Goal: Transaction & Acquisition: Purchase product/service

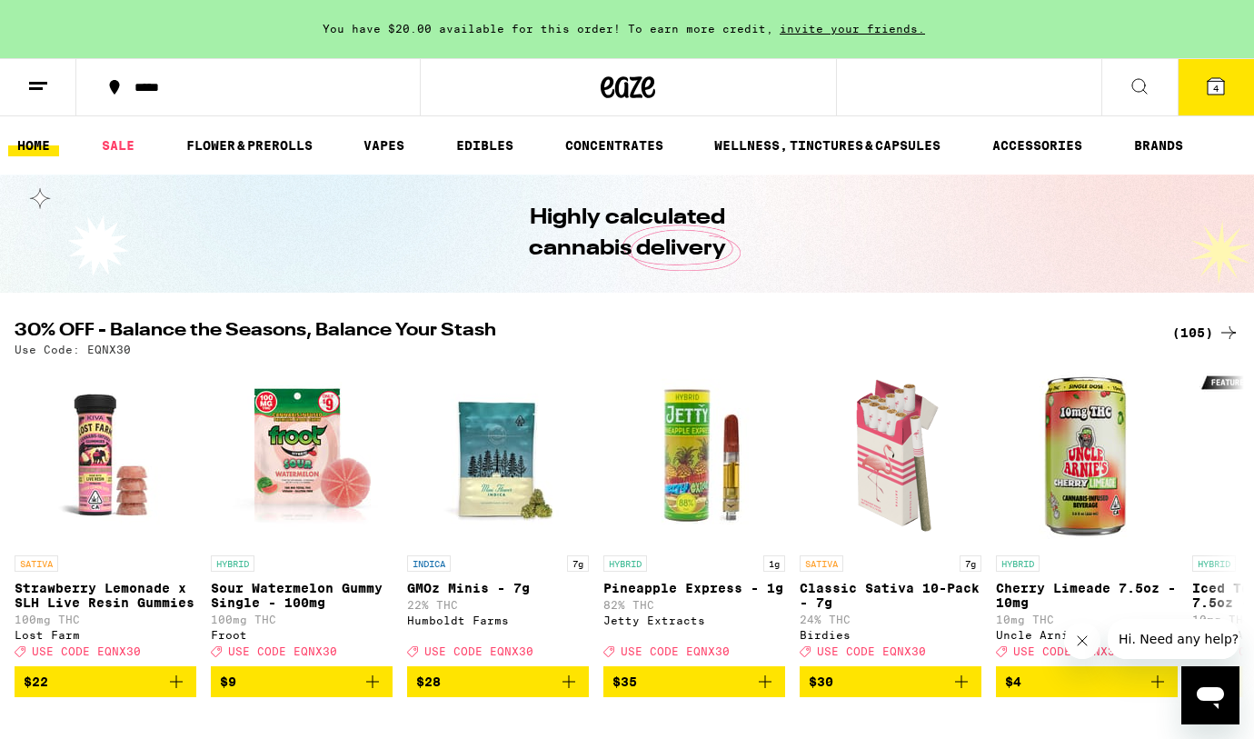
click at [1211, 85] on icon at bounding box center [1216, 86] width 16 height 16
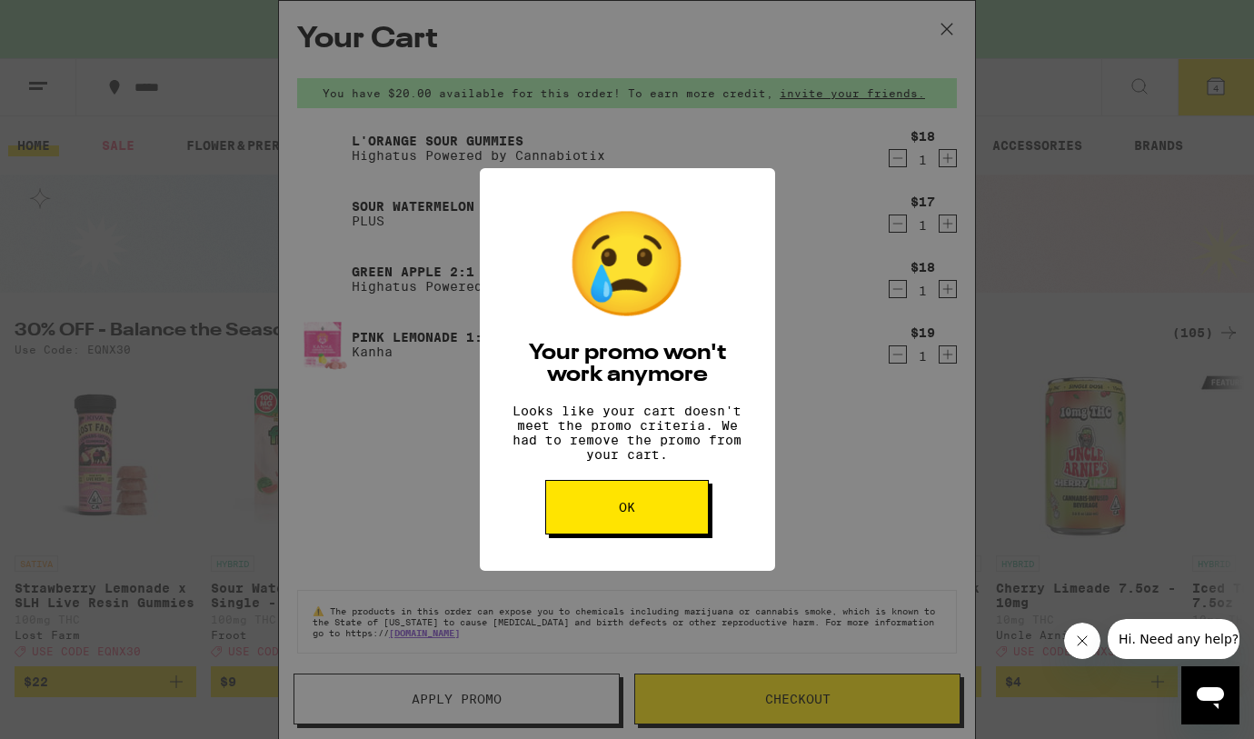
click at [632, 514] on span "OK" at bounding box center [627, 507] width 16 height 13
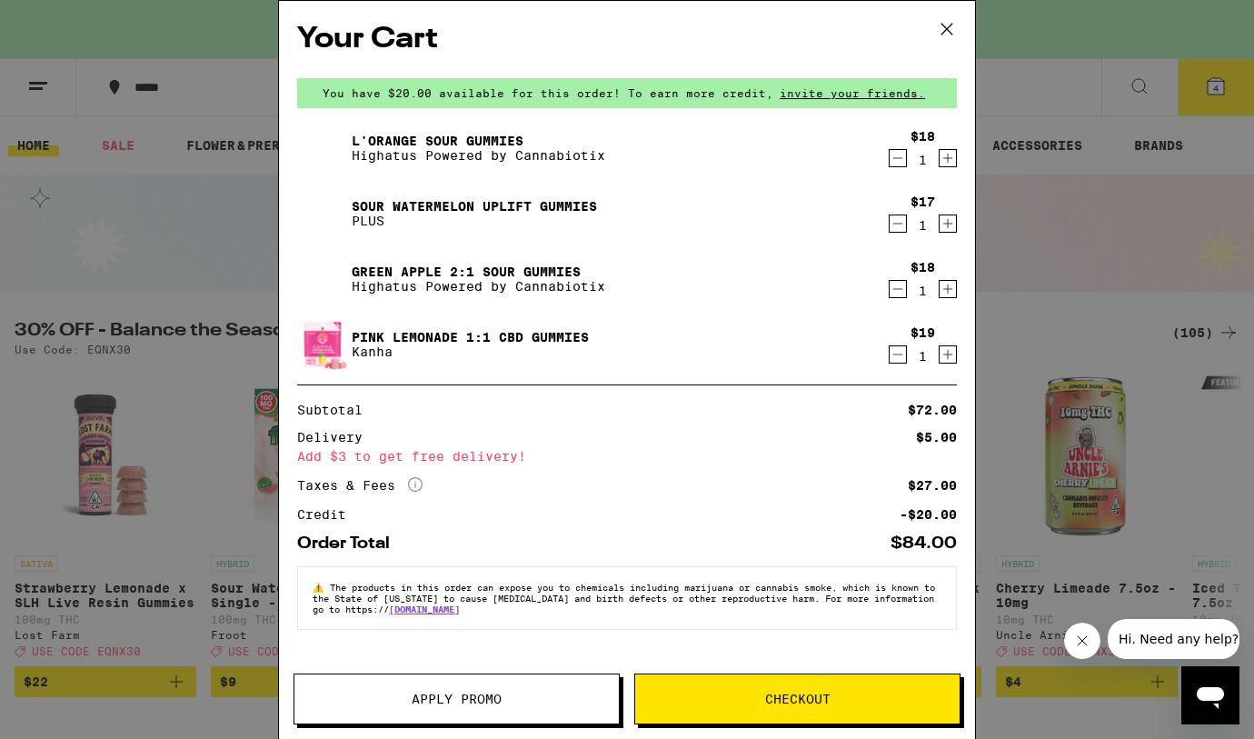
click at [900, 355] on icon "Decrement" at bounding box center [898, 355] width 16 height 22
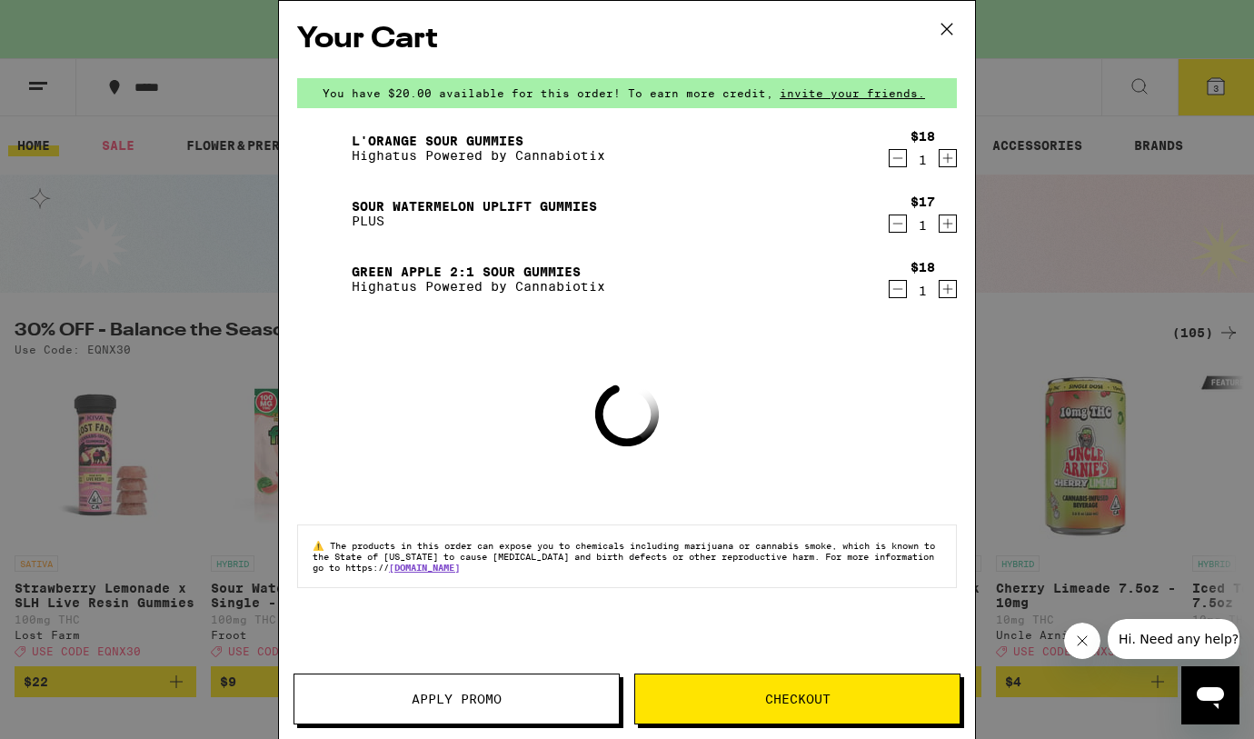
click at [901, 289] on icon "Decrement" at bounding box center [898, 289] width 16 height 22
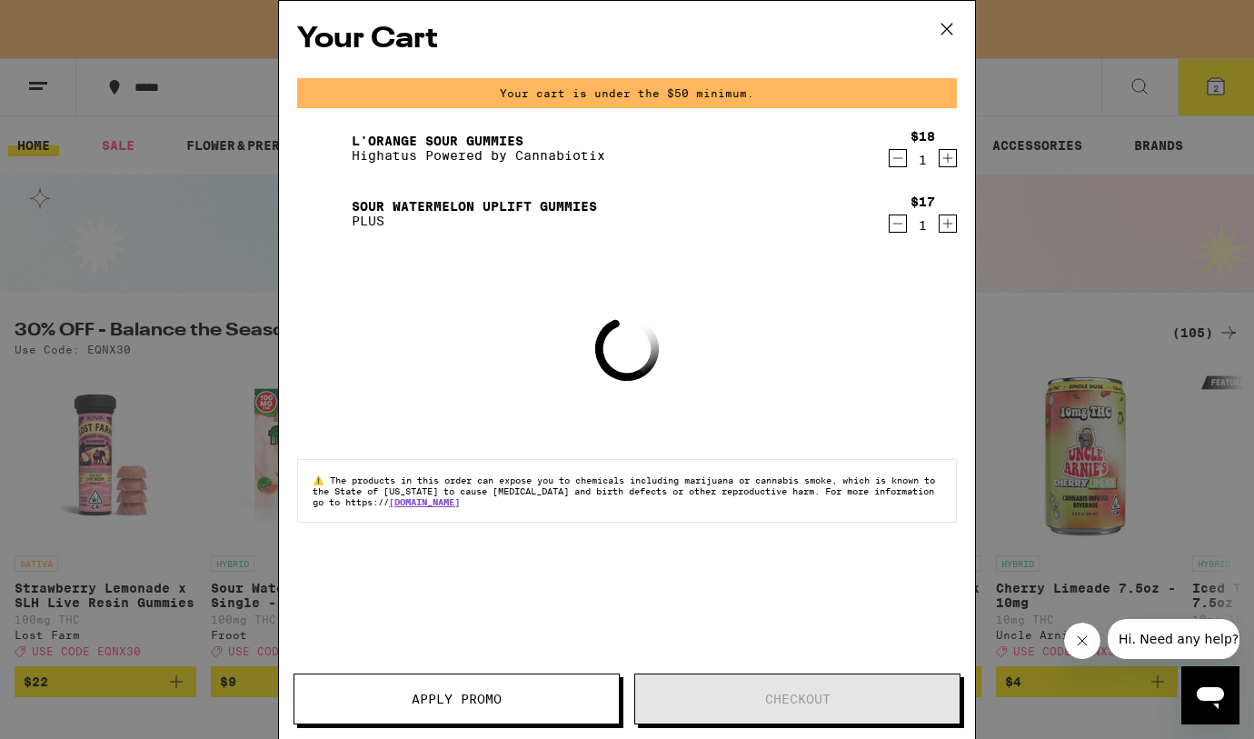
click at [897, 229] on icon "Decrement" at bounding box center [898, 224] width 16 height 22
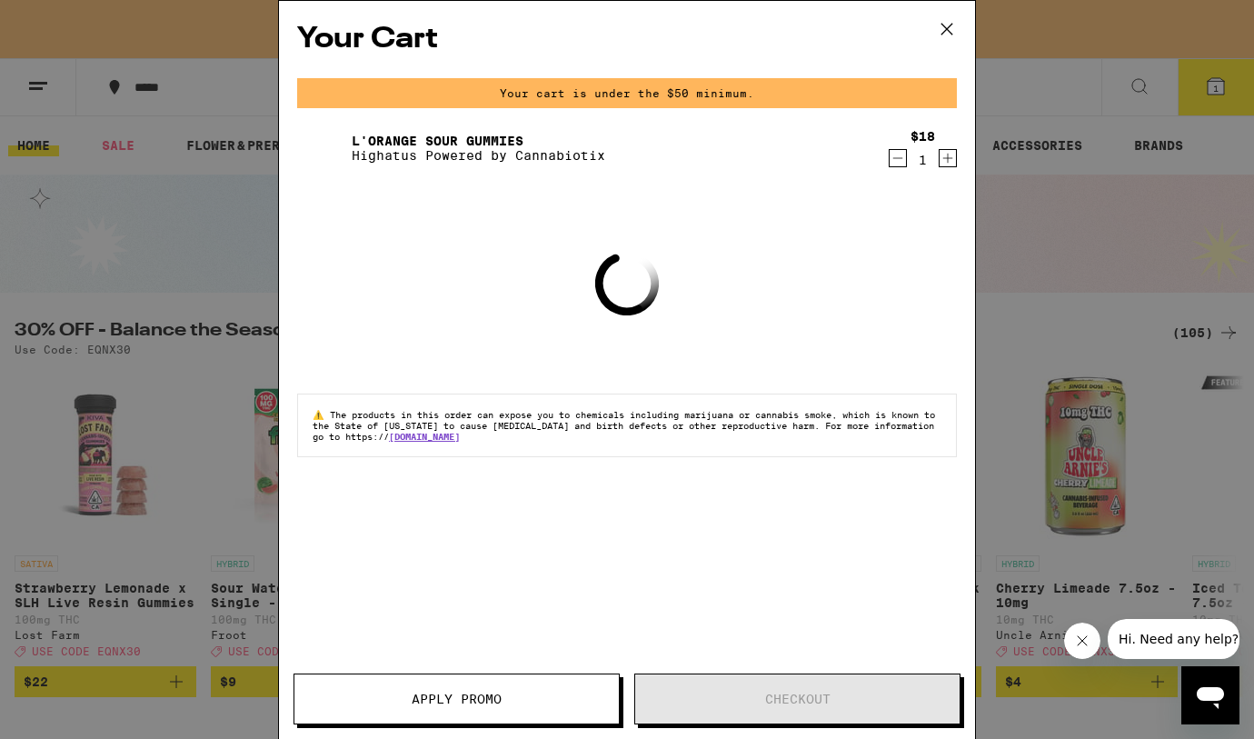
click at [897, 158] on icon "Decrement" at bounding box center [898, 158] width 16 height 22
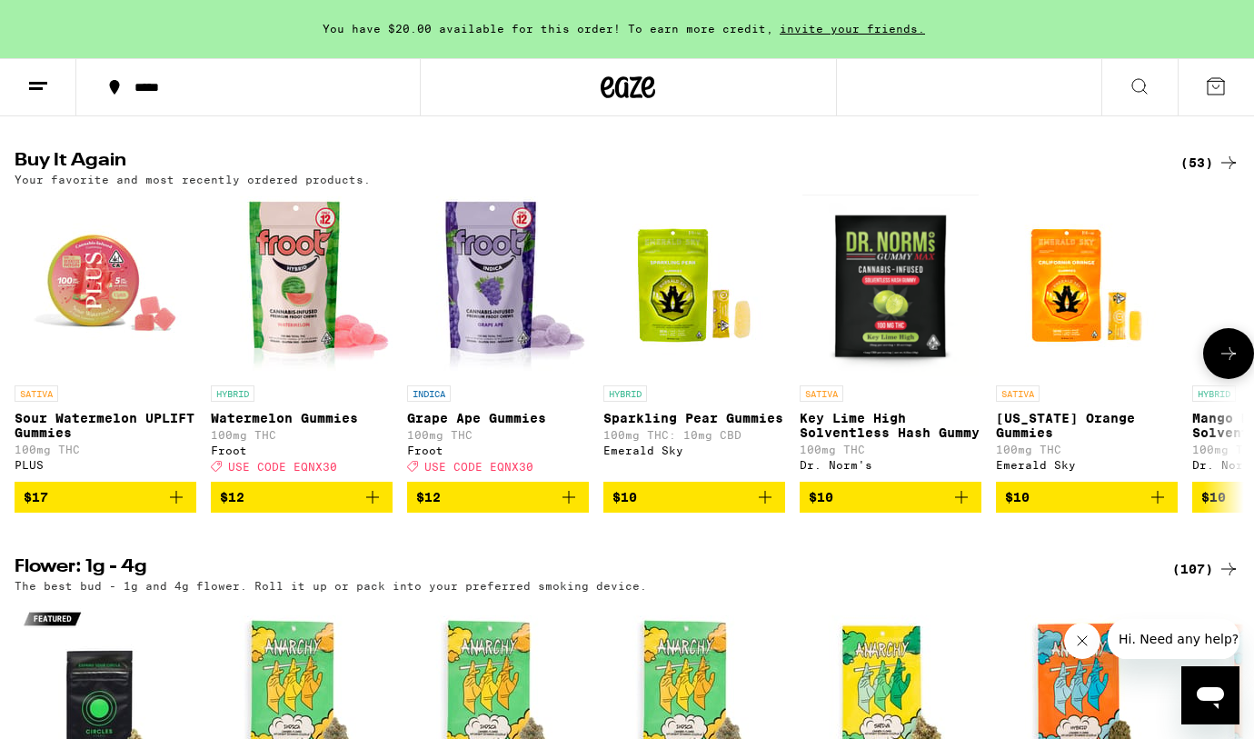
scroll to position [1857, 0]
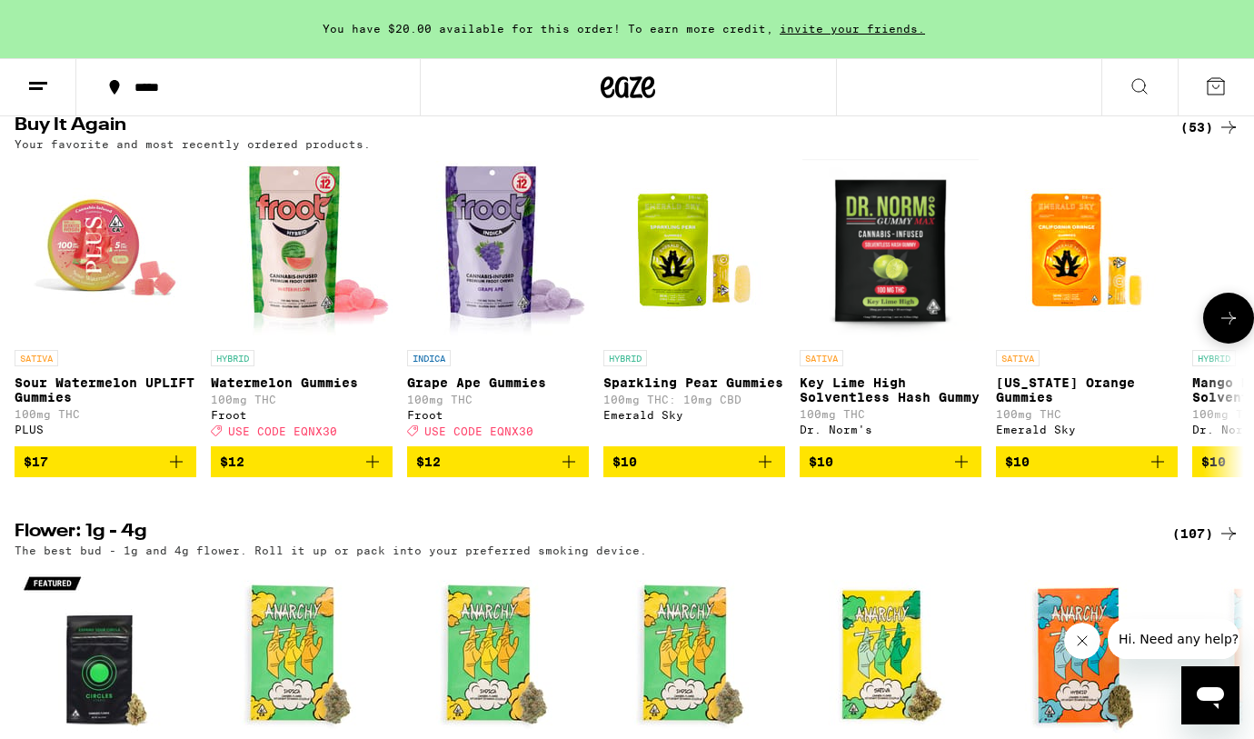
click at [374, 473] on icon "Add to bag" at bounding box center [373, 462] width 22 height 22
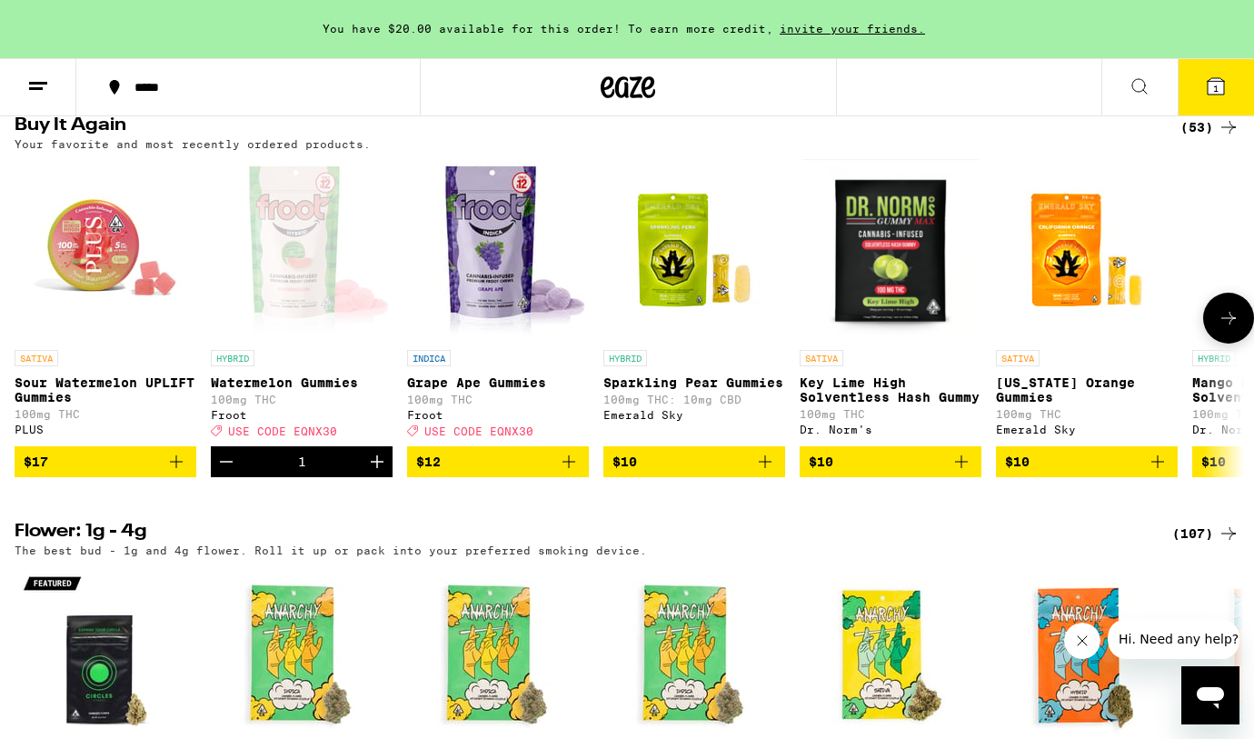
click at [374, 473] on icon "Increment" at bounding box center [377, 462] width 22 height 22
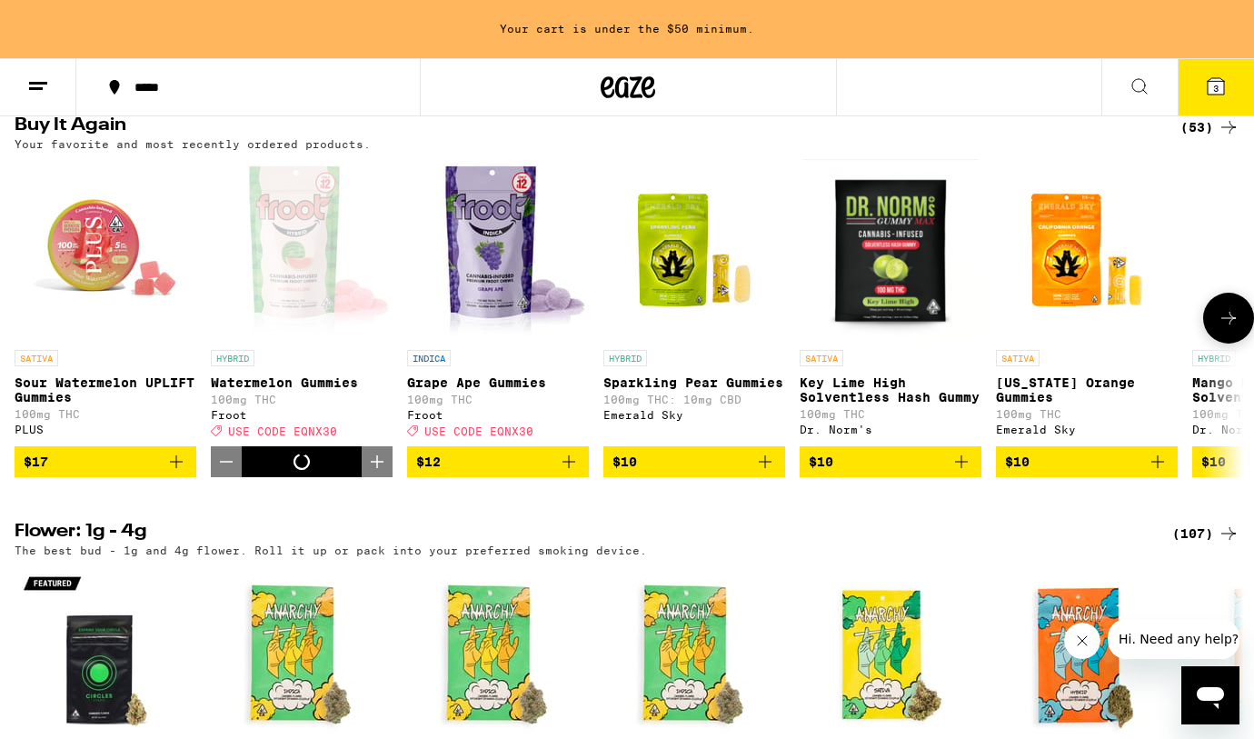
click at [374, 473] on icon "Increment" at bounding box center [377, 462] width 22 height 22
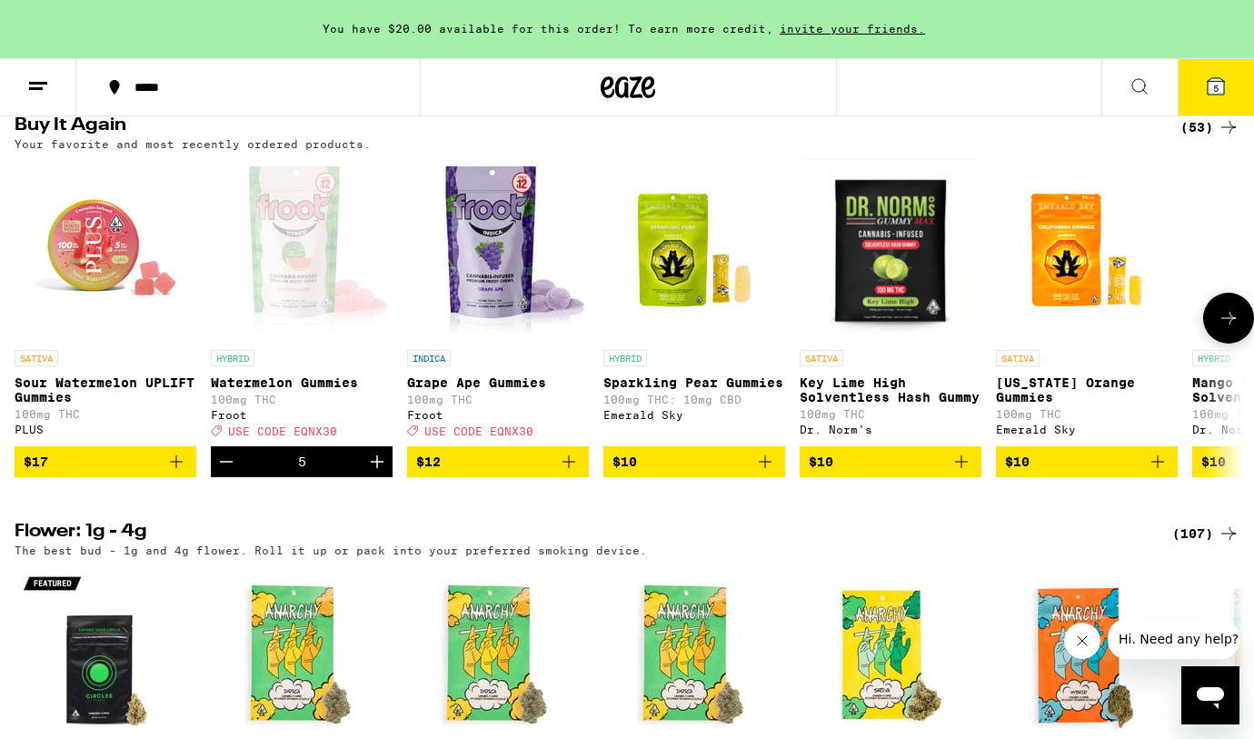
click at [572, 473] on icon "Add to bag" at bounding box center [569, 462] width 22 height 22
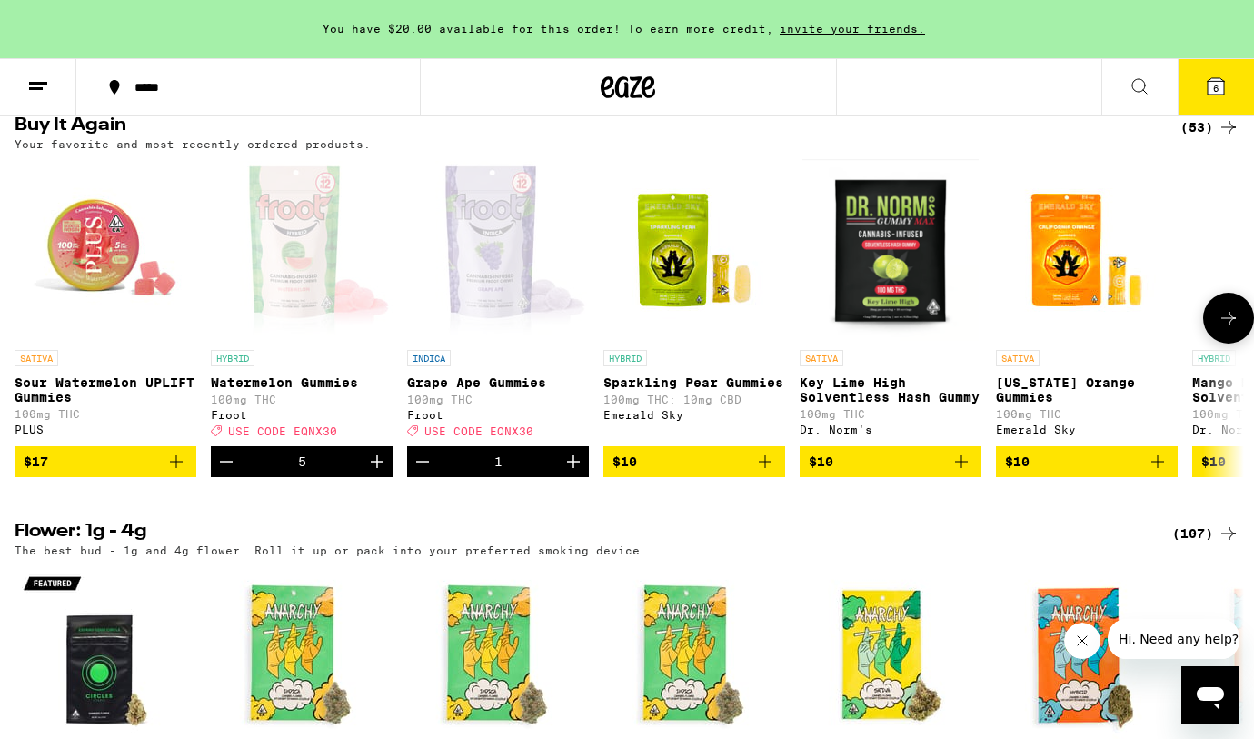
click at [572, 473] on icon "Increment" at bounding box center [574, 462] width 22 height 22
click at [377, 473] on icon "Increment" at bounding box center [377, 462] width 22 height 22
click at [577, 473] on icon "Increment" at bounding box center [574, 462] width 22 height 22
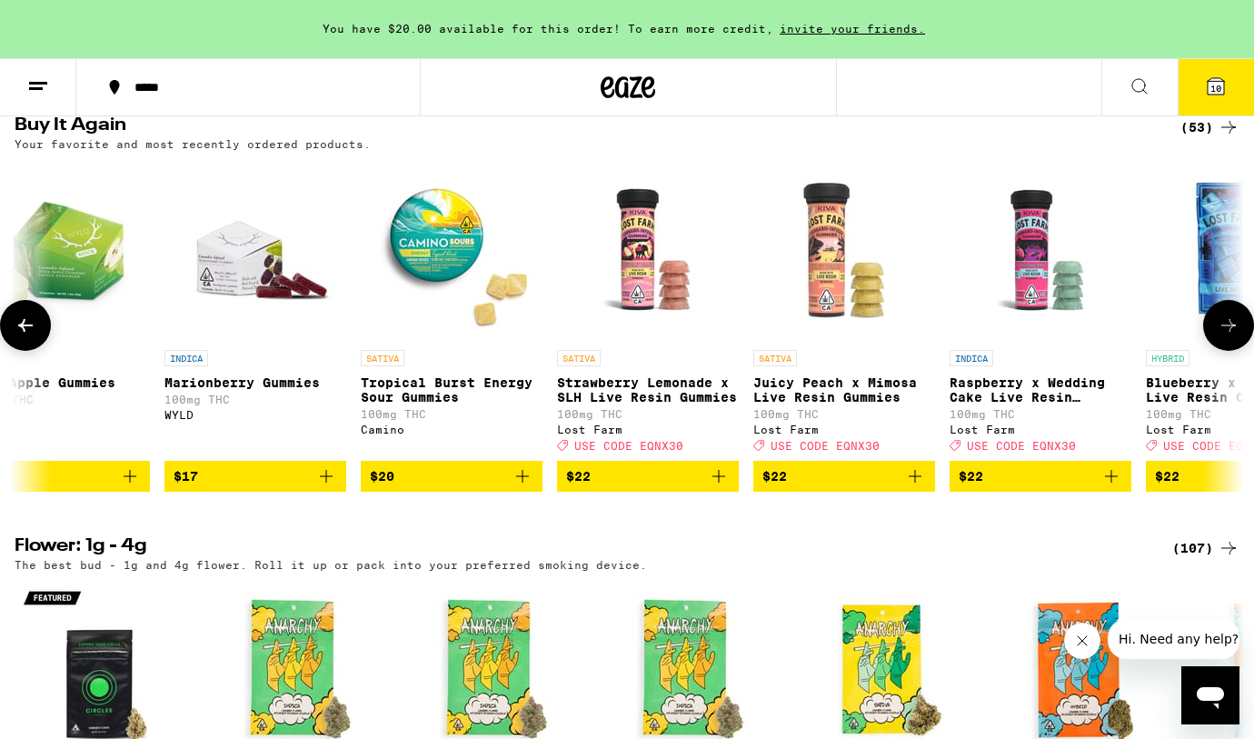
scroll to position [0, 2783]
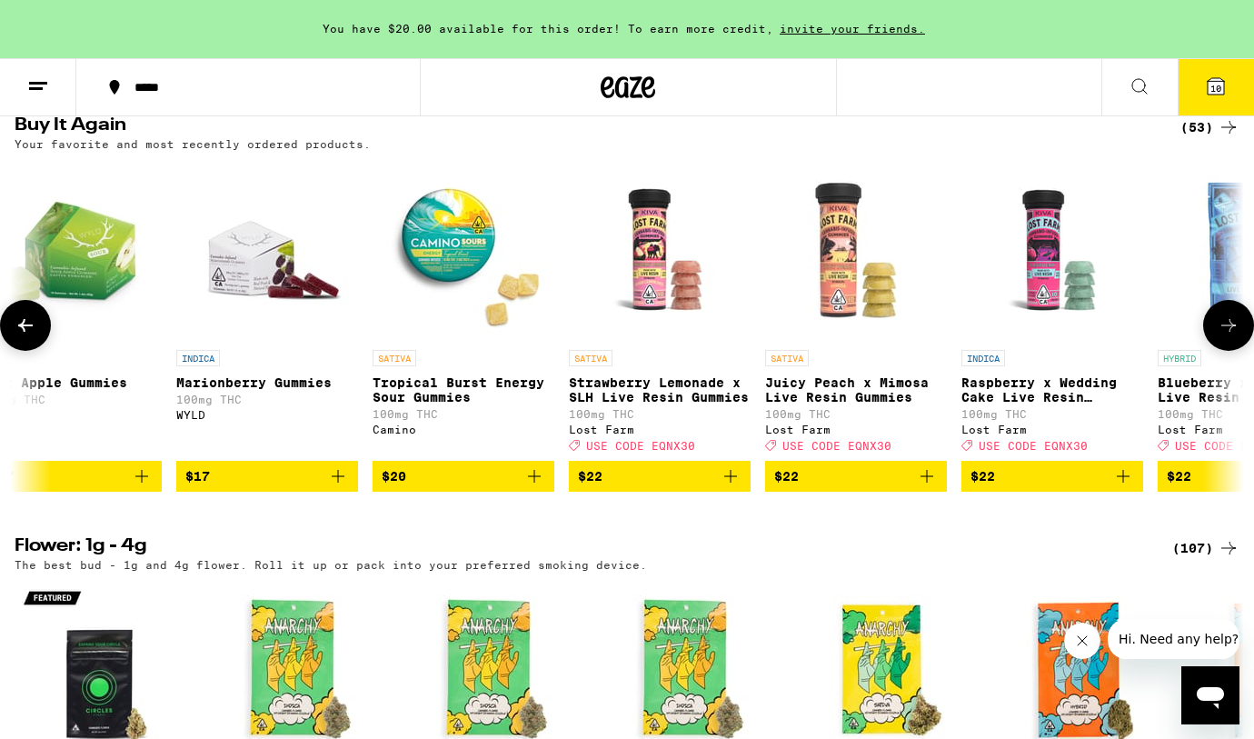
click at [735, 487] on icon "Add to bag" at bounding box center [731, 476] width 22 height 22
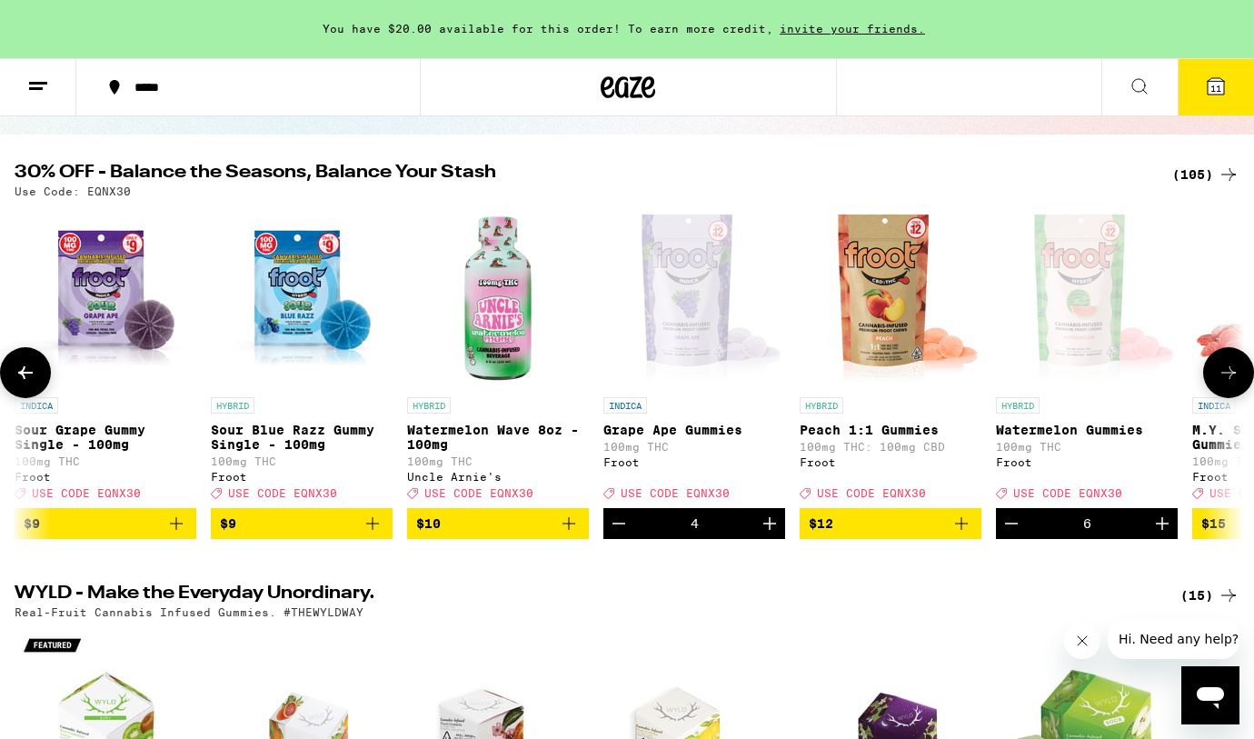
scroll to position [0, 2947]
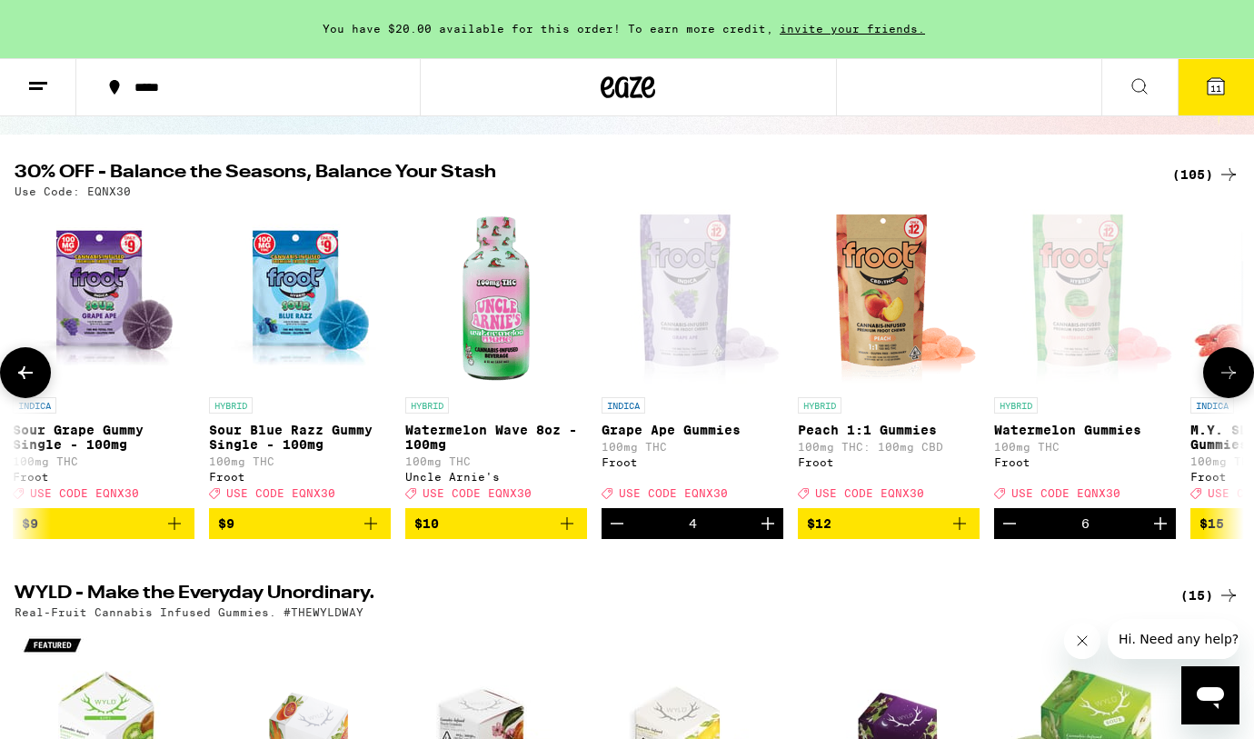
click at [960, 530] on icon "Add to bag" at bounding box center [959, 523] width 13 height 13
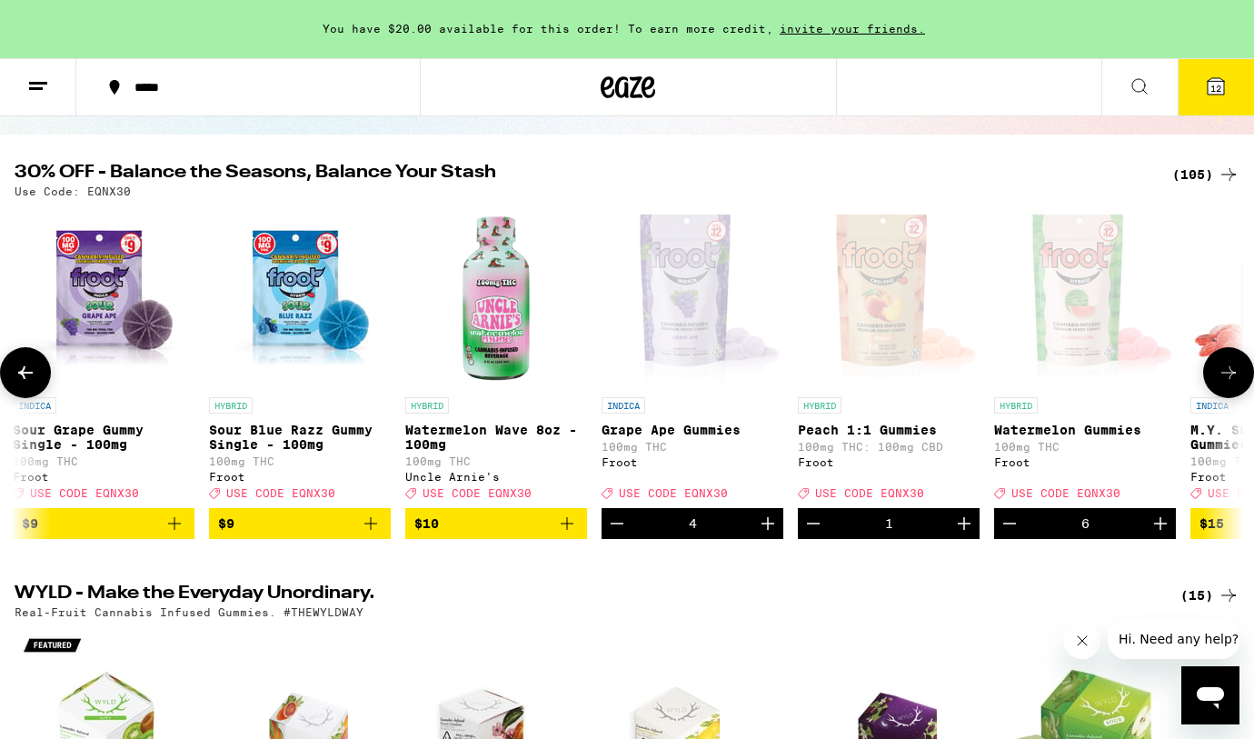
click at [960, 530] on icon "Increment" at bounding box center [964, 523] width 13 height 13
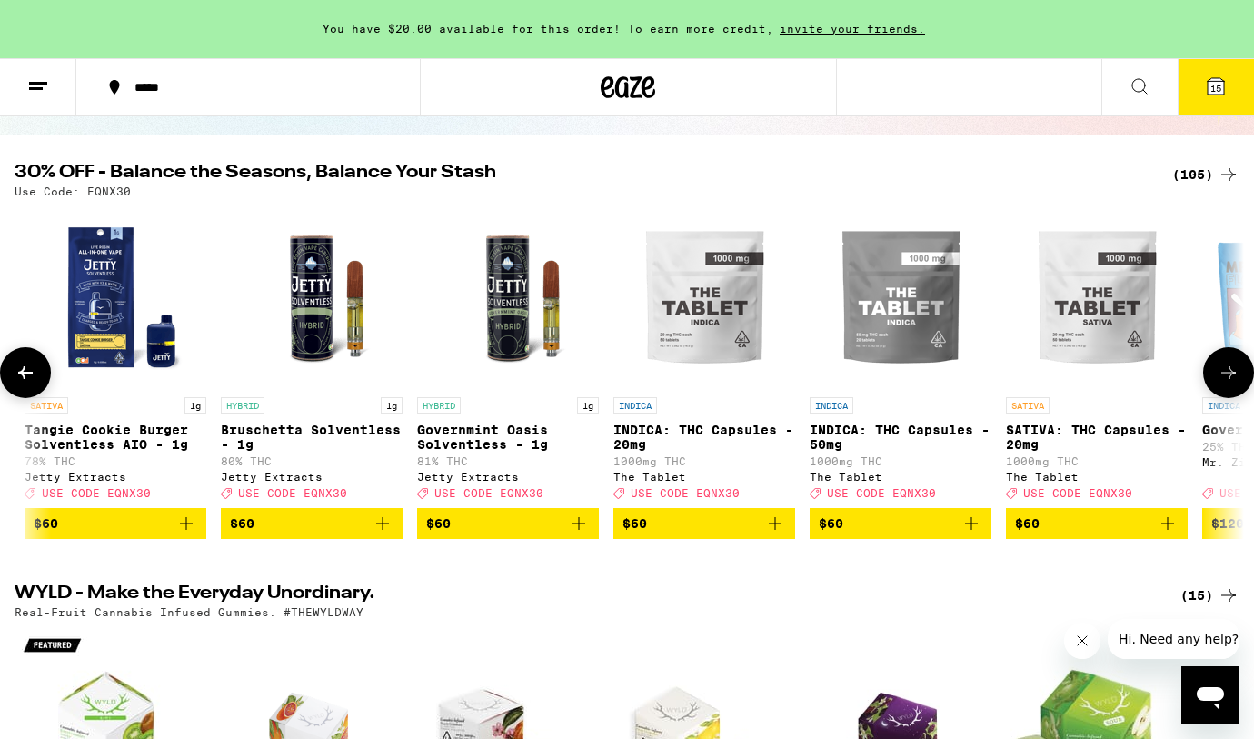
scroll to position [0, 19389]
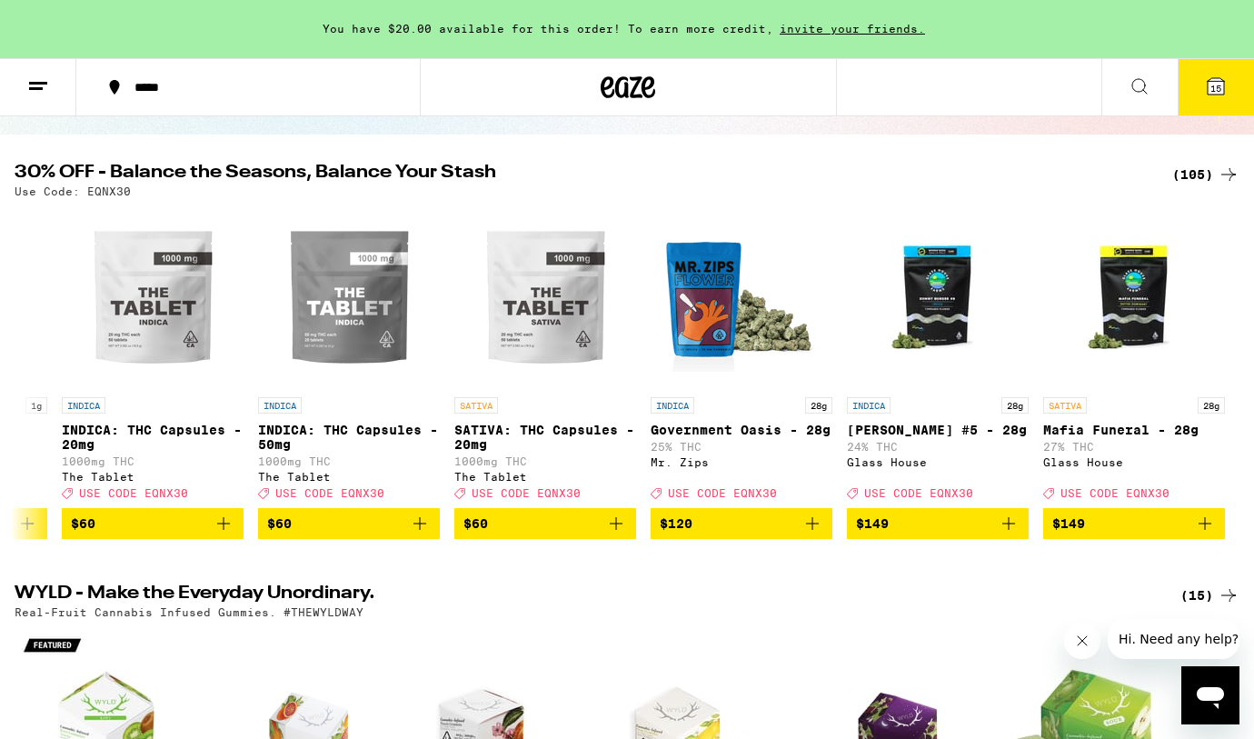
click at [107, 193] on p "Use Code: EQNX30" at bounding box center [73, 191] width 116 height 12
copy p "EQNX30"
click at [1222, 82] on icon at bounding box center [1216, 86] width 16 height 16
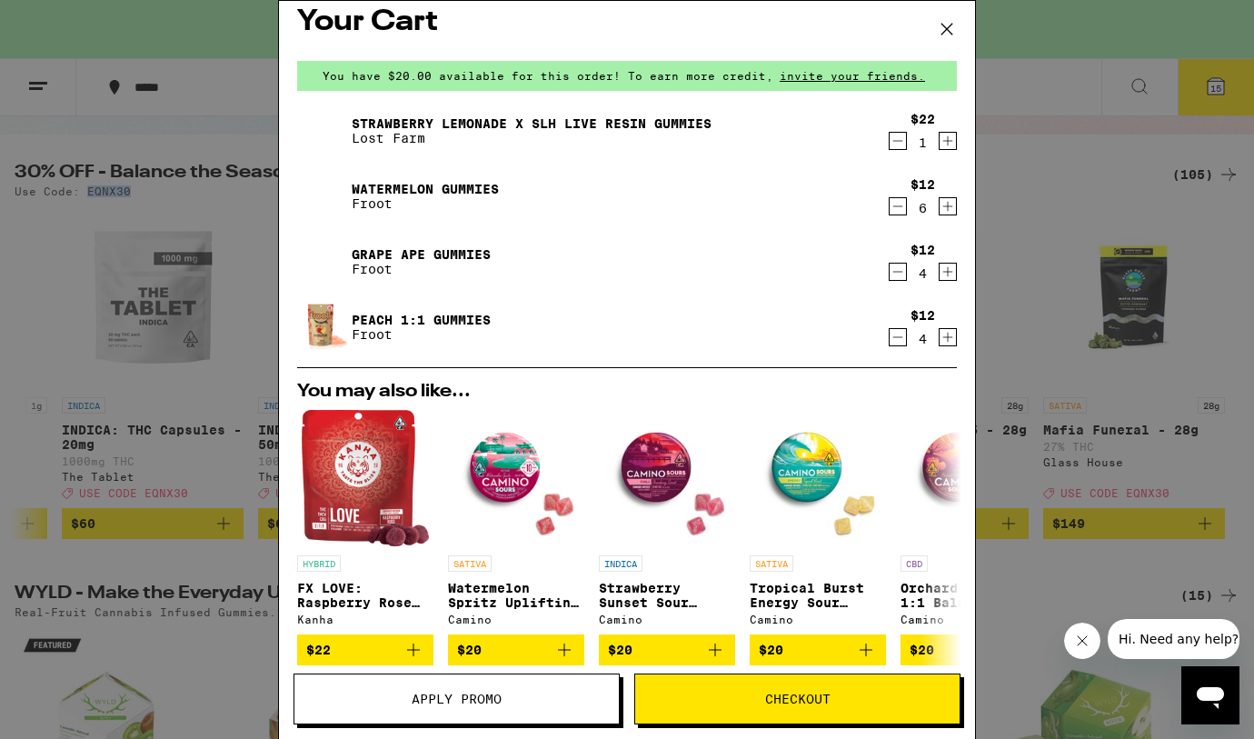
scroll to position [302, 0]
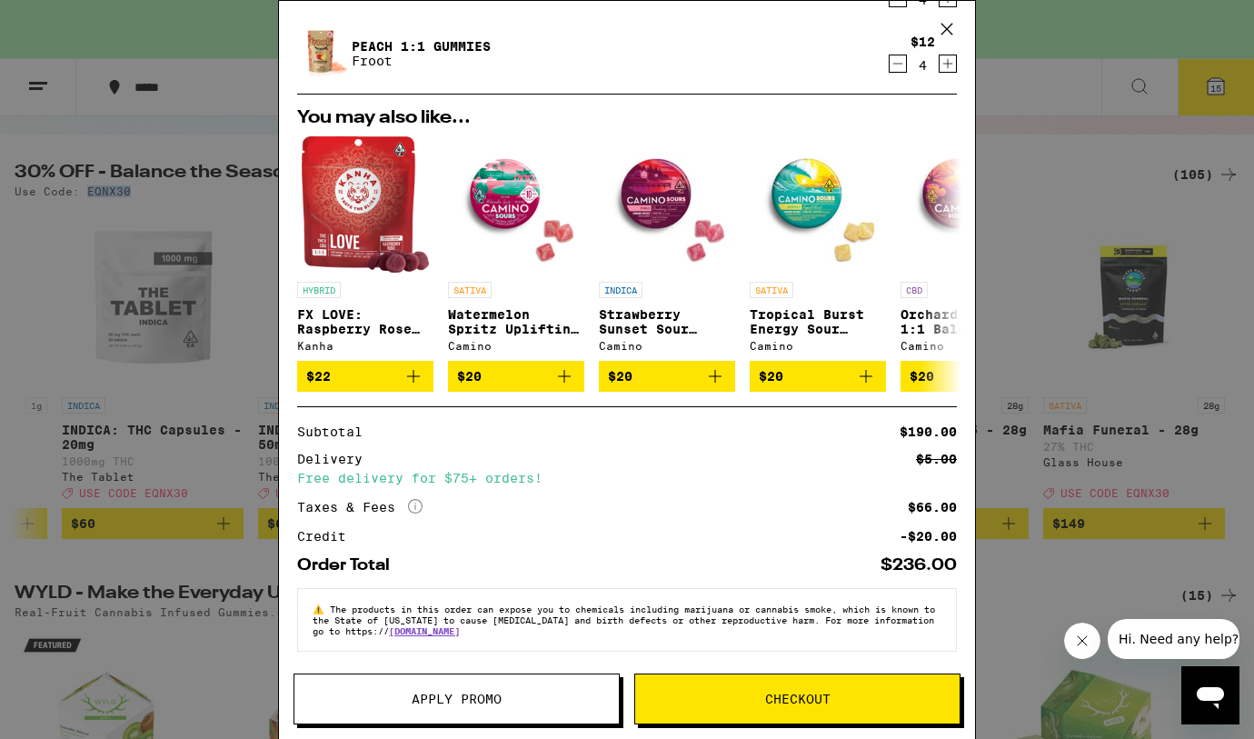
click at [483, 693] on span "Apply Promo" at bounding box center [457, 699] width 90 height 13
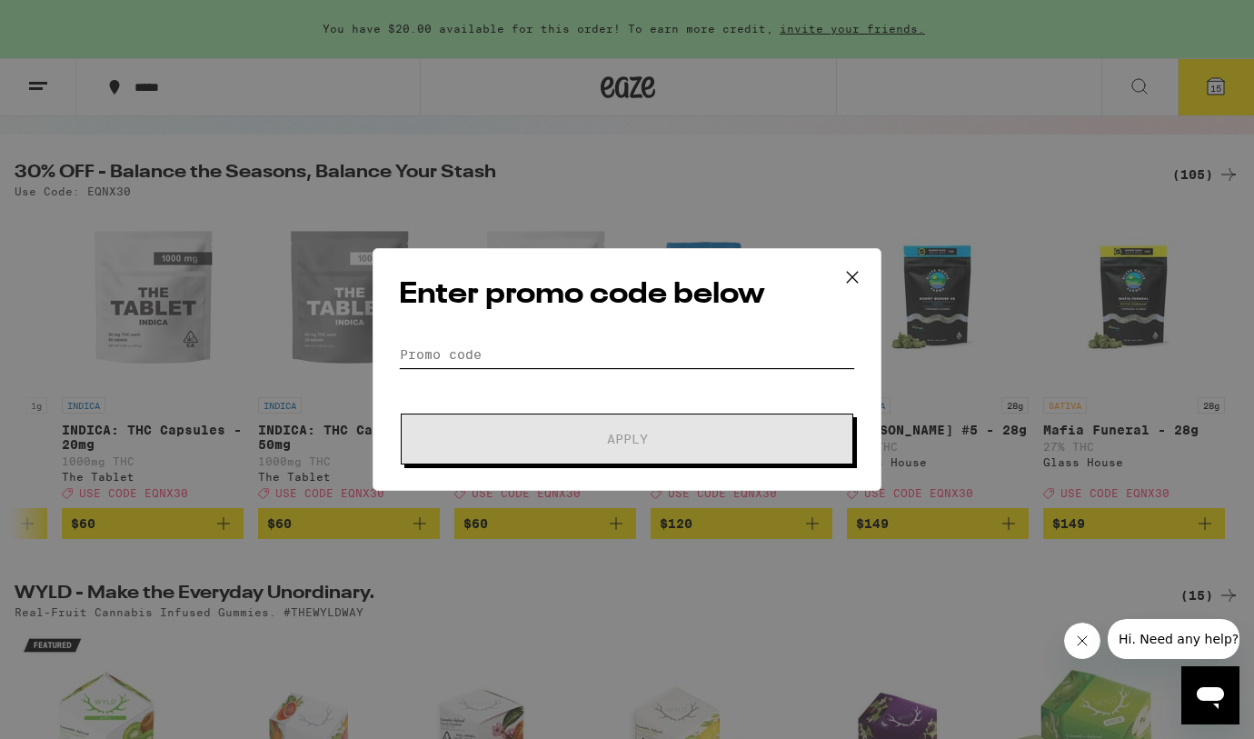
click at [626, 359] on input "Promo Code" at bounding box center [627, 354] width 456 height 27
paste input "EQNX30"
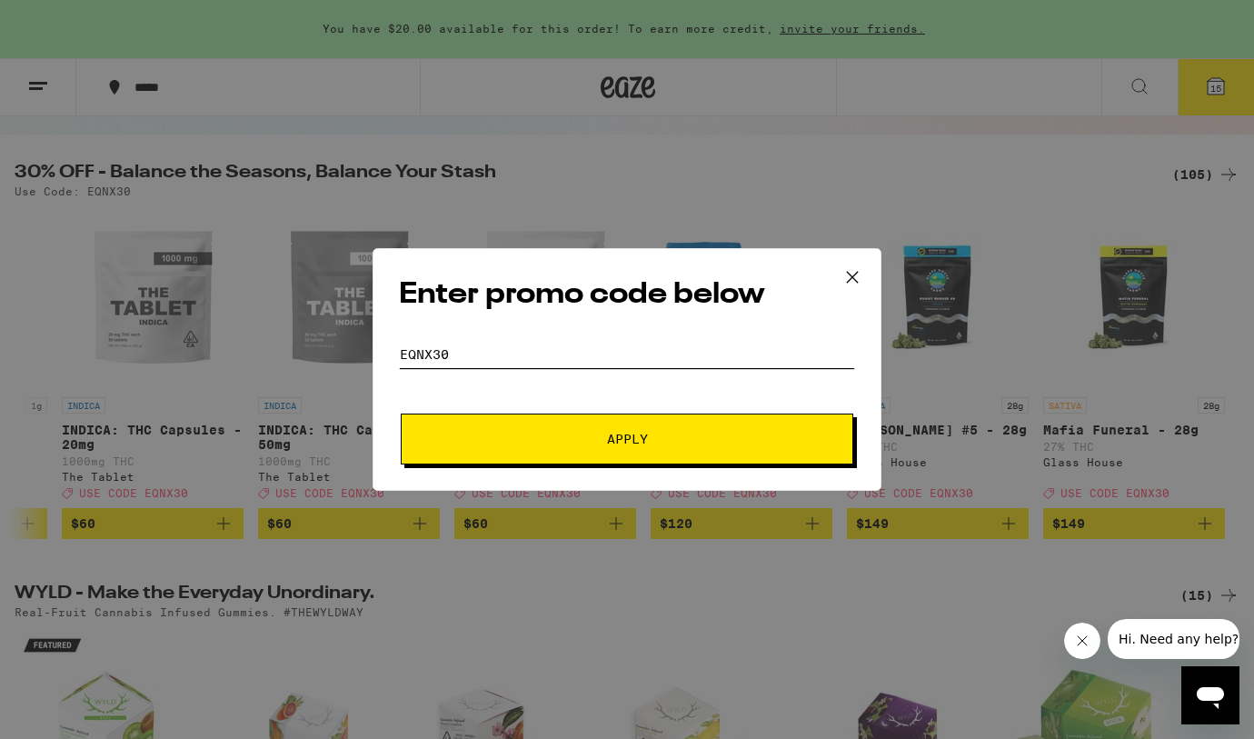
type input "EQNX30"
click at [611, 444] on span "Apply" at bounding box center [627, 439] width 41 height 13
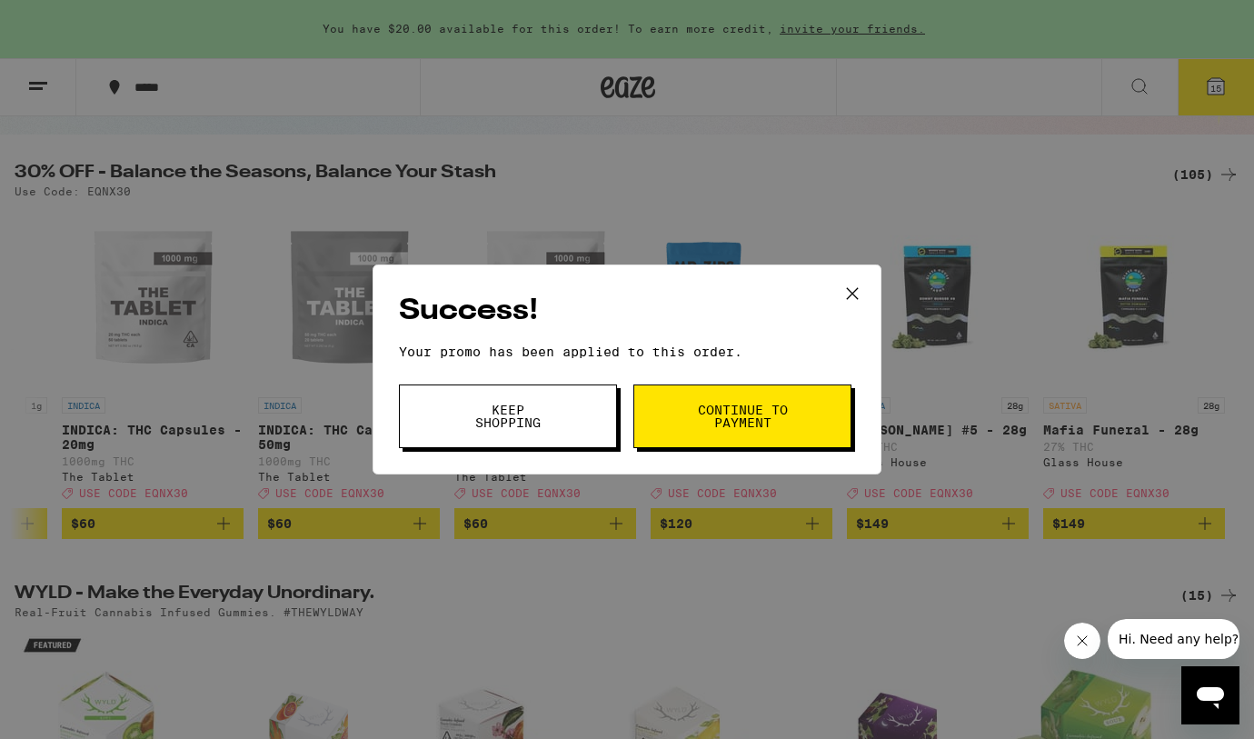
click at [551, 438] on button "Keep Shopping" at bounding box center [508, 416] width 218 height 64
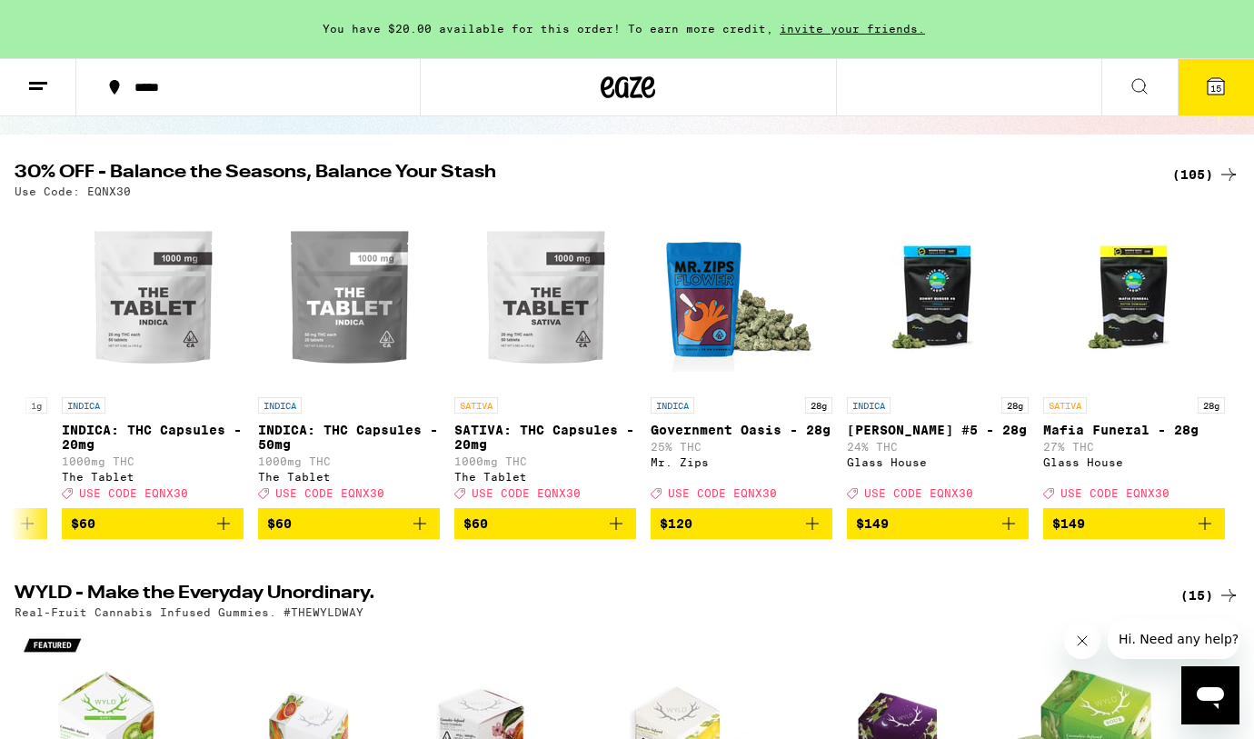
click at [1216, 88] on span "15" at bounding box center [1216, 88] width 11 height 11
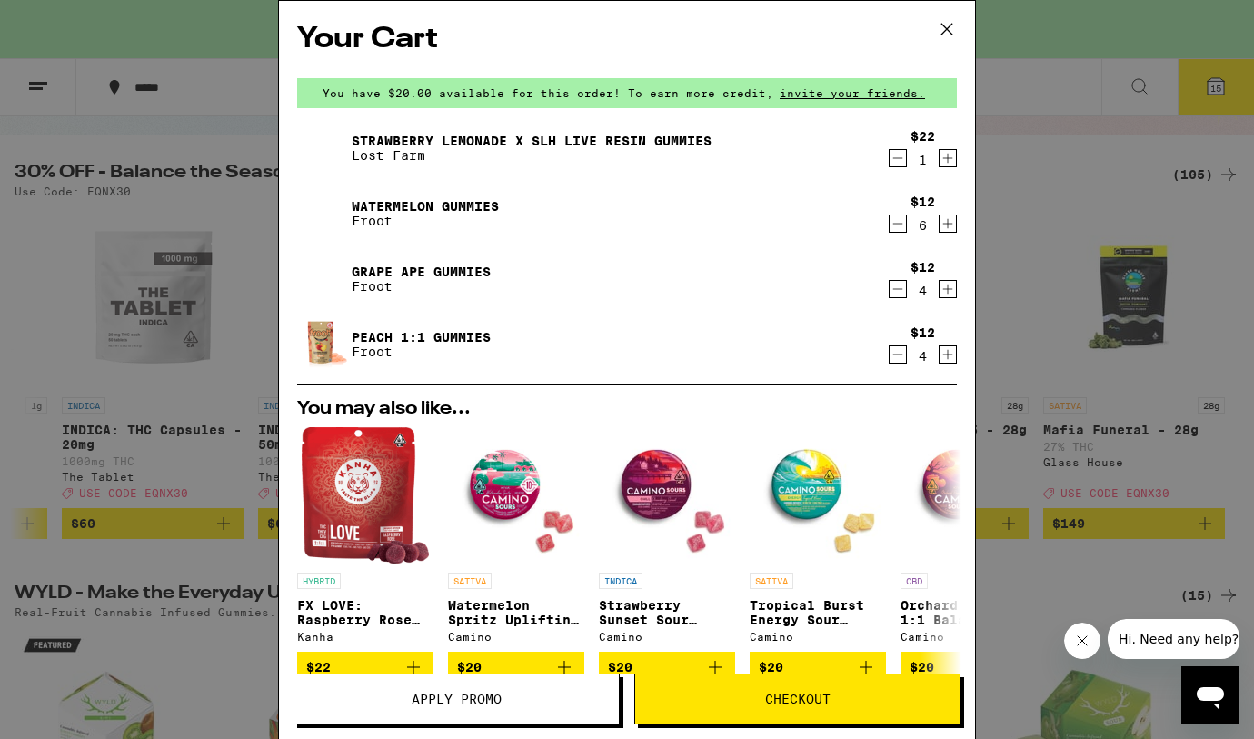
click at [903, 165] on icon "Decrement" at bounding box center [898, 158] width 16 height 22
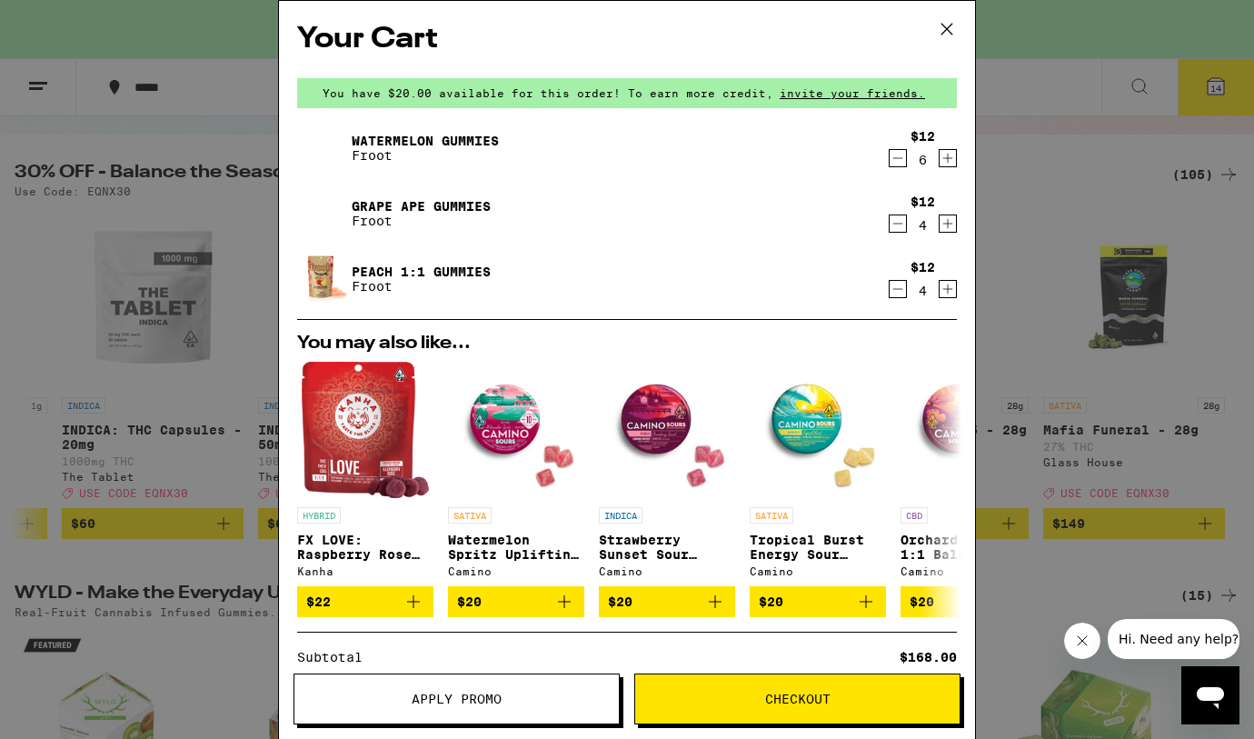
click at [943, 291] on icon "Increment" at bounding box center [948, 289] width 16 height 22
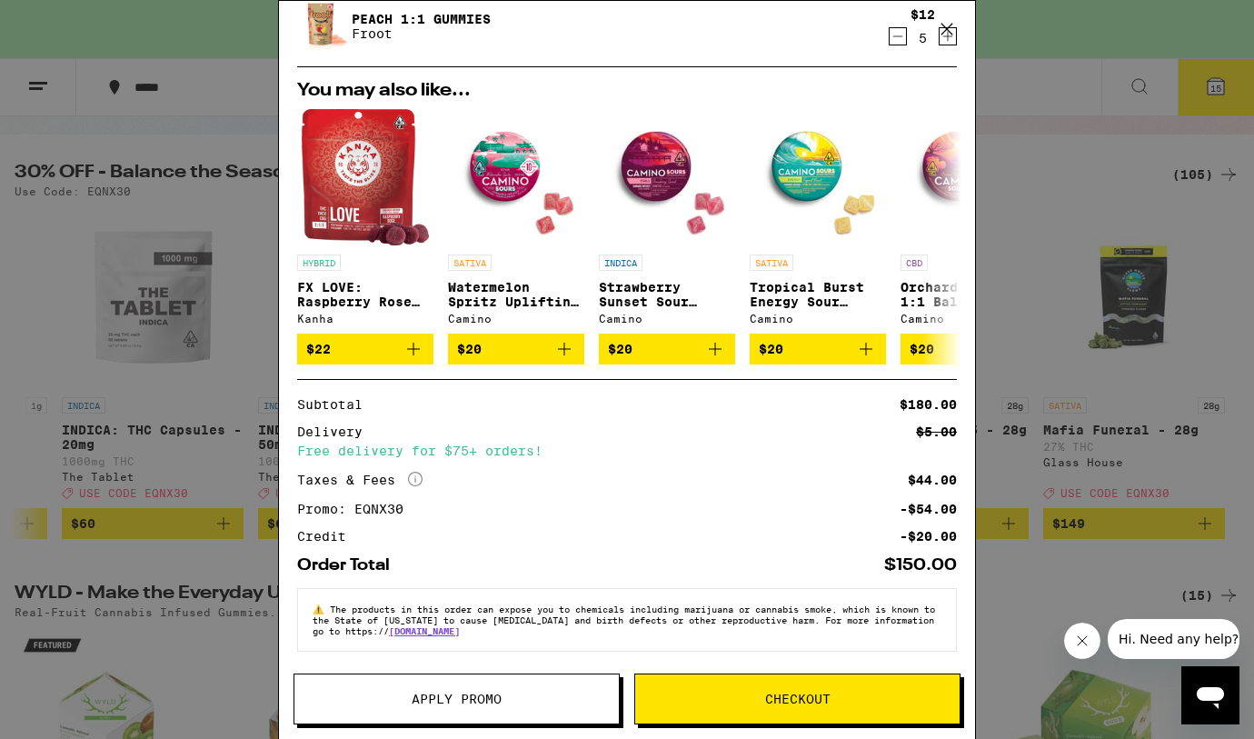
click at [793, 697] on span "Checkout" at bounding box center [797, 699] width 65 height 13
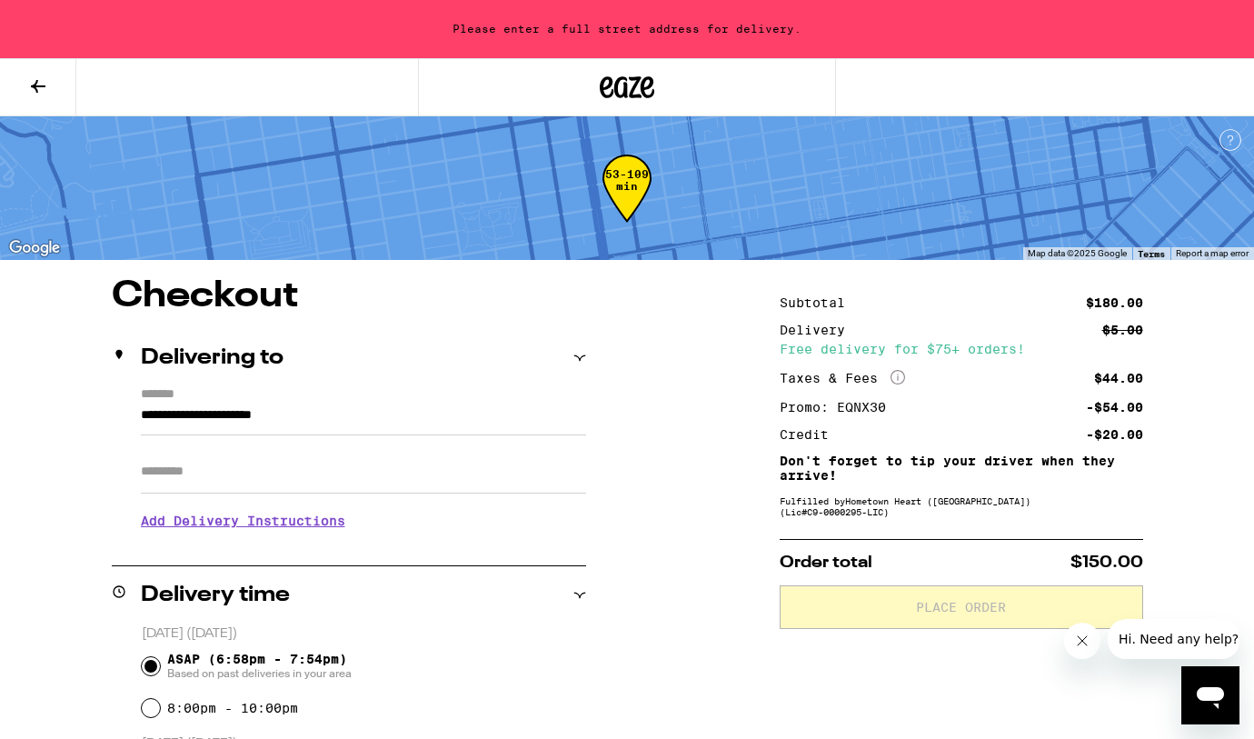
click at [219, 419] on input "**********" at bounding box center [363, 419] width 445 height 31
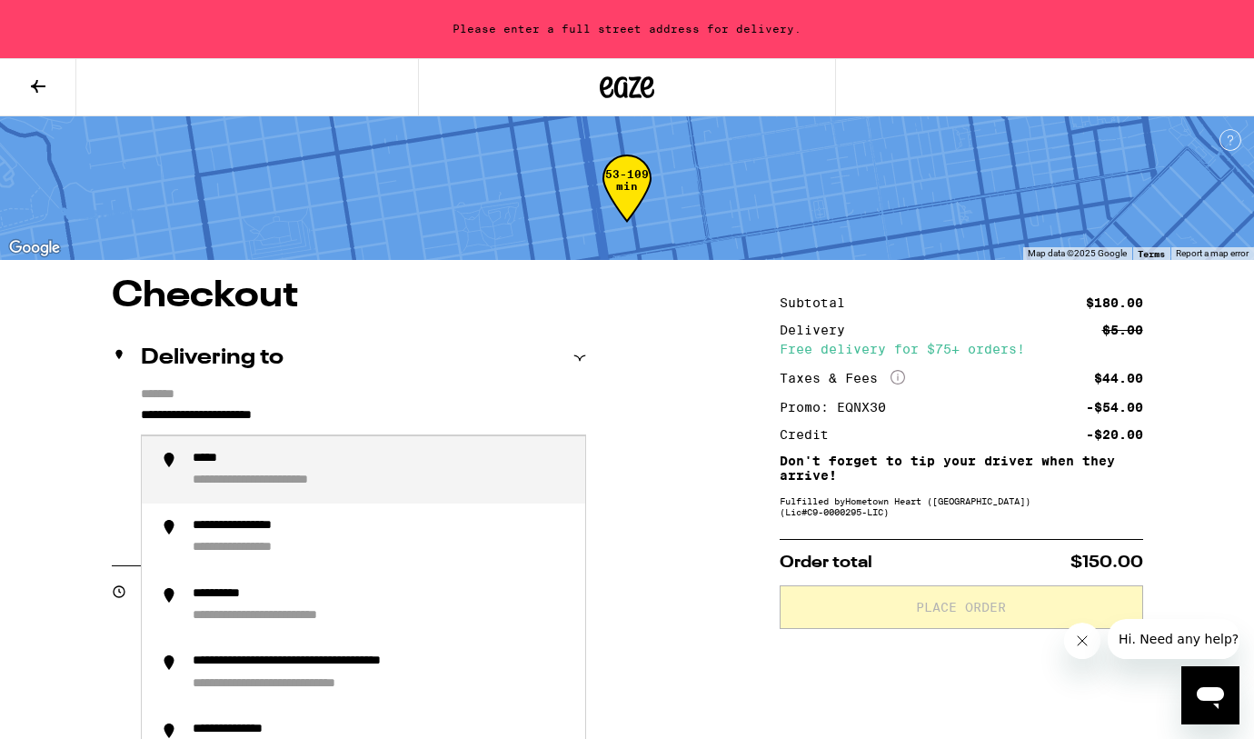
click at [219, 419] on input "**********" at bounding box center [363, 419] width 445 height 31
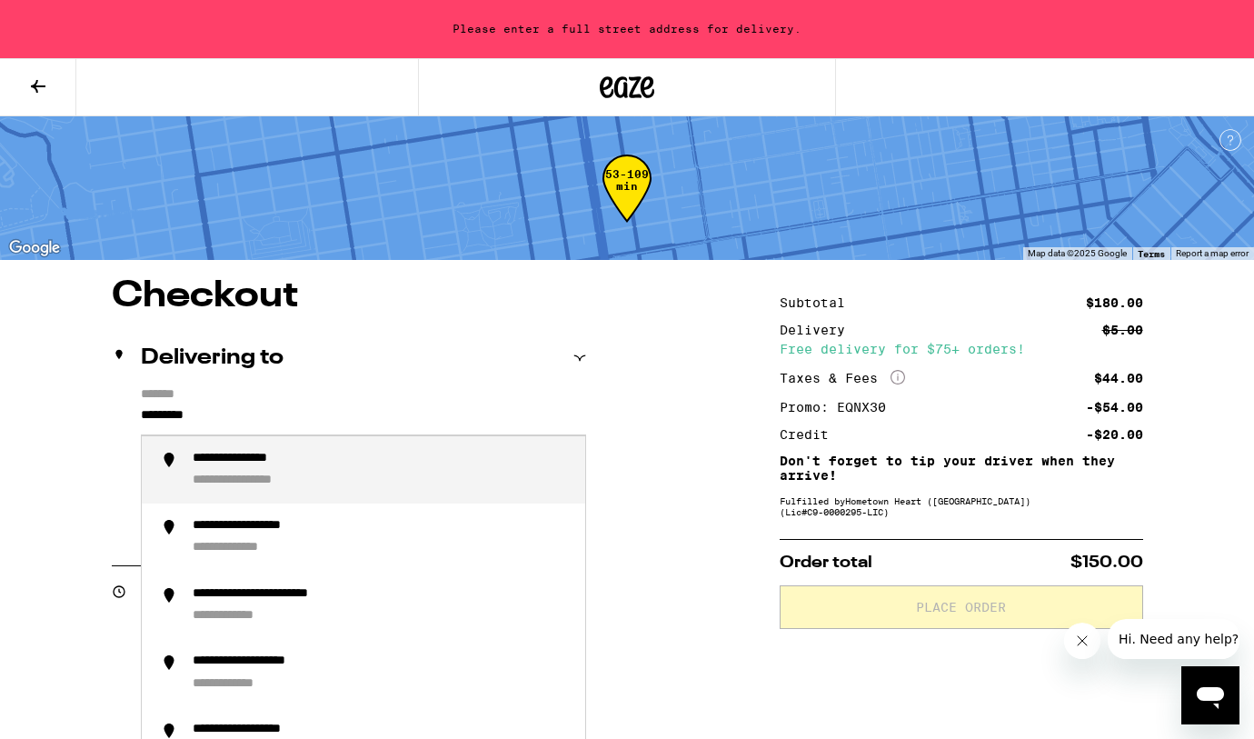
click at [237, 486] on div "**********" at bounding box center [263, 481] width 140 height 17
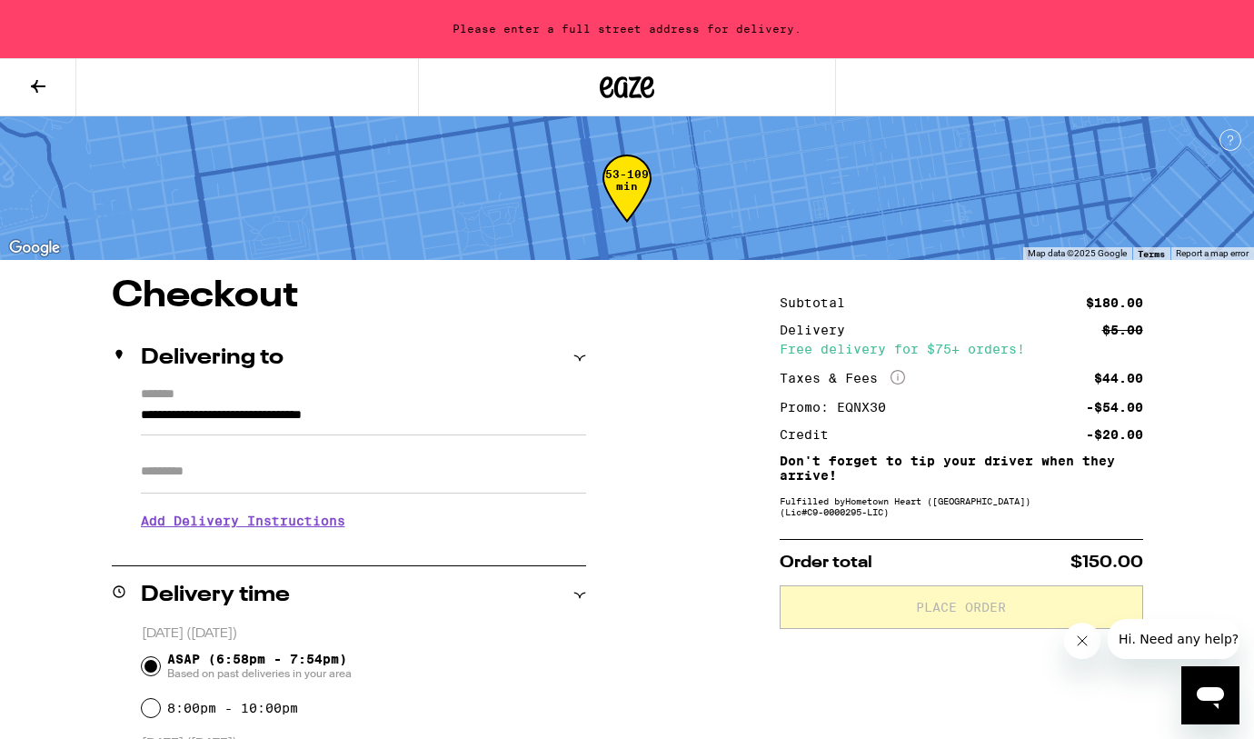
type input "**********"
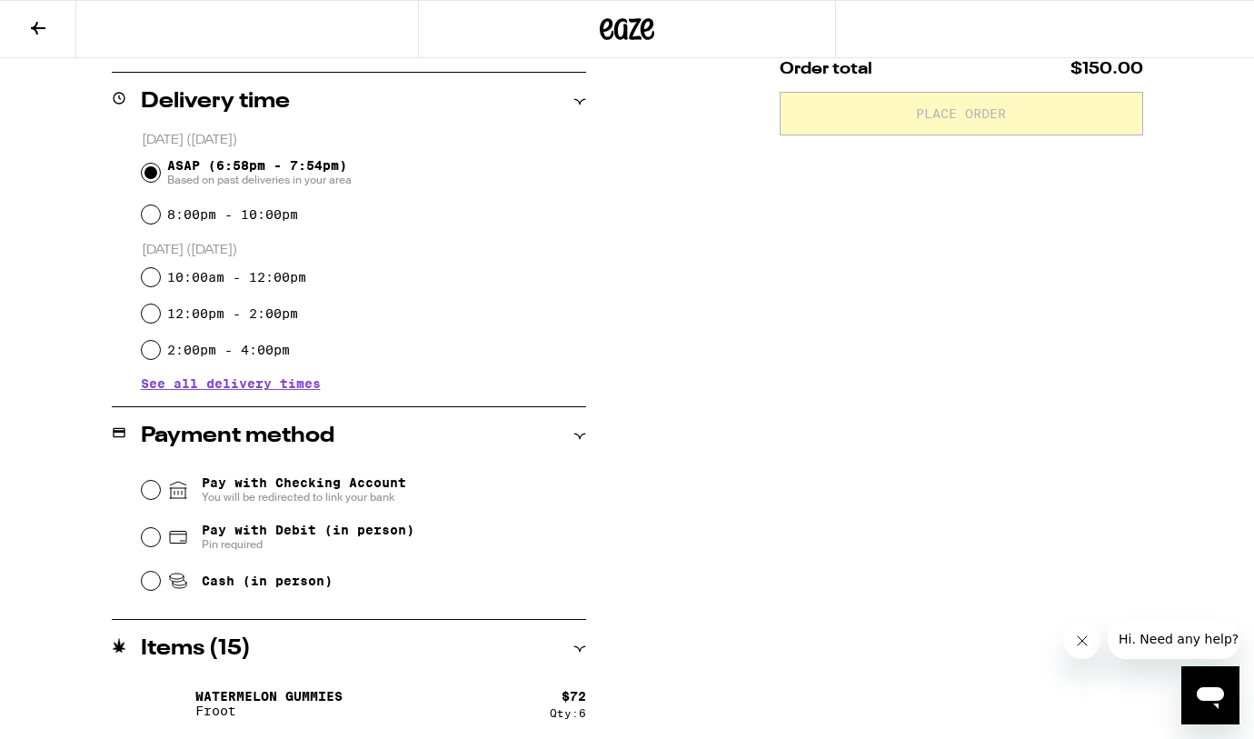
scroll to position [439, 0]
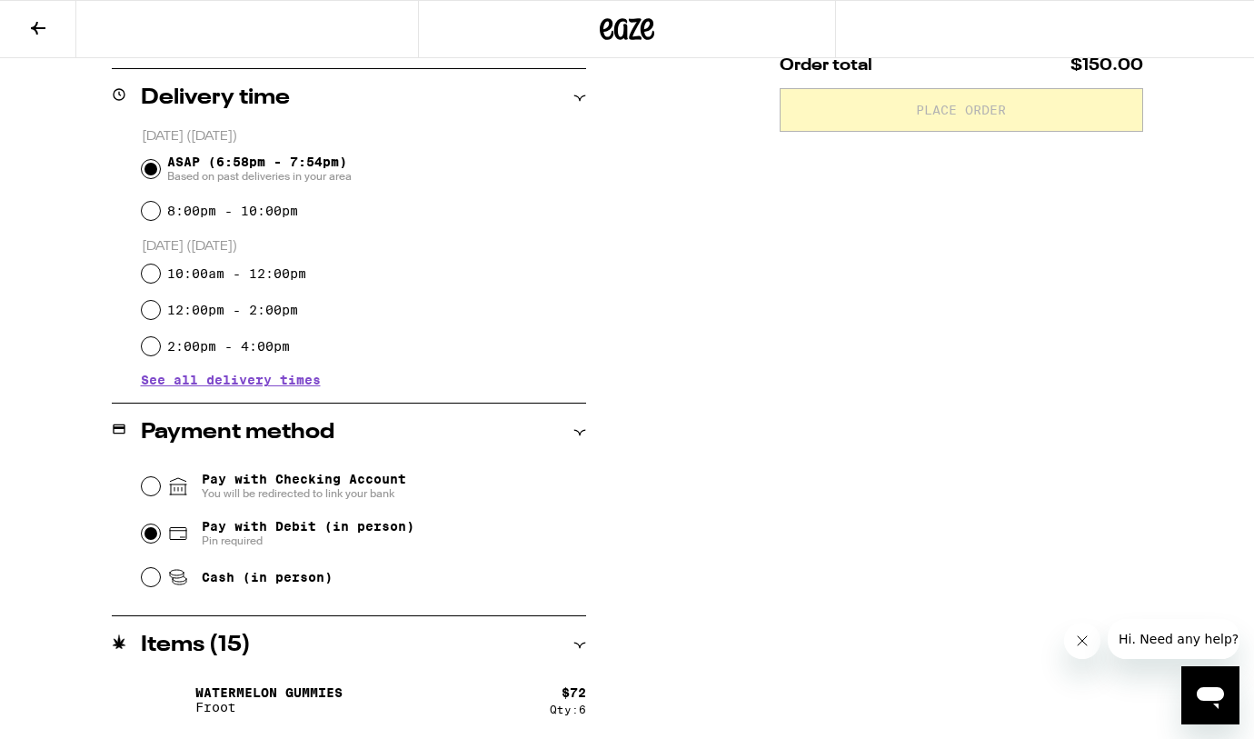
click at [147, 532] on input "Pay with Debit (in person) Pin required" at bounding box center [151, 533] width 18 height 18
radio input "true"
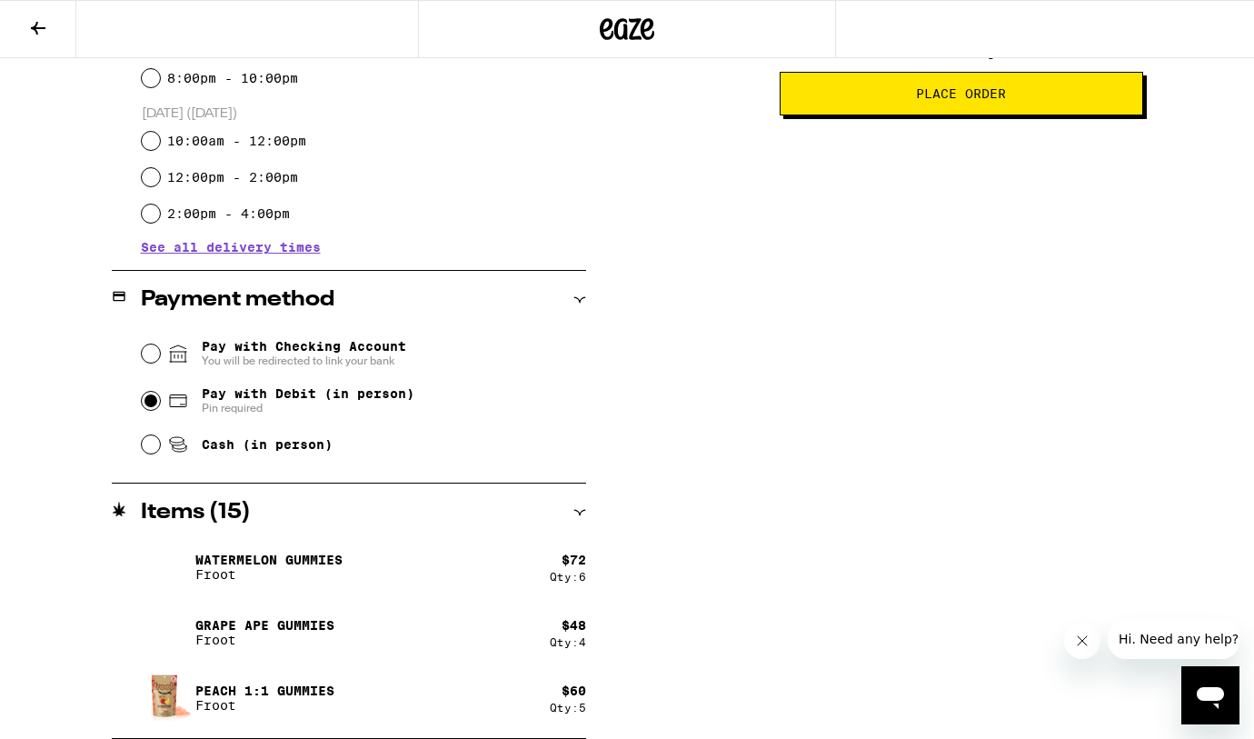
scroll to position [0, 0]
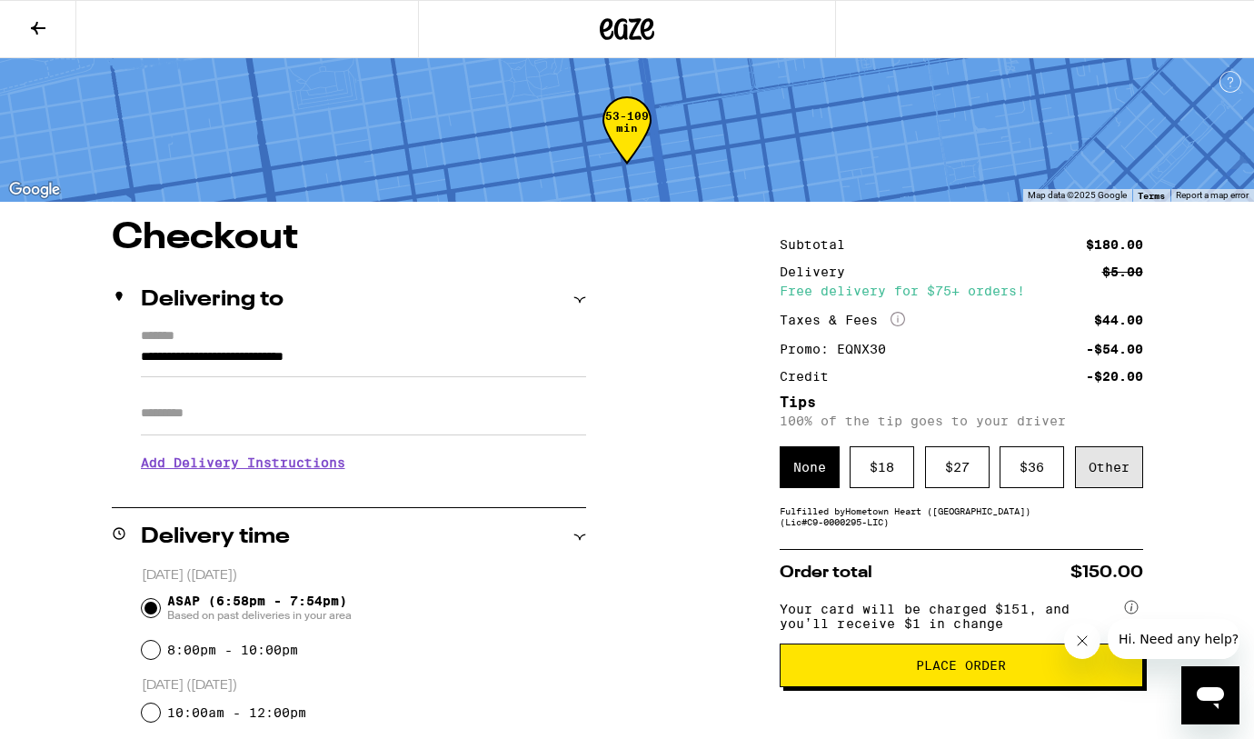
click at [1116, 474] on div "Other" at bounding box center [1109, 467] width 68 height 42
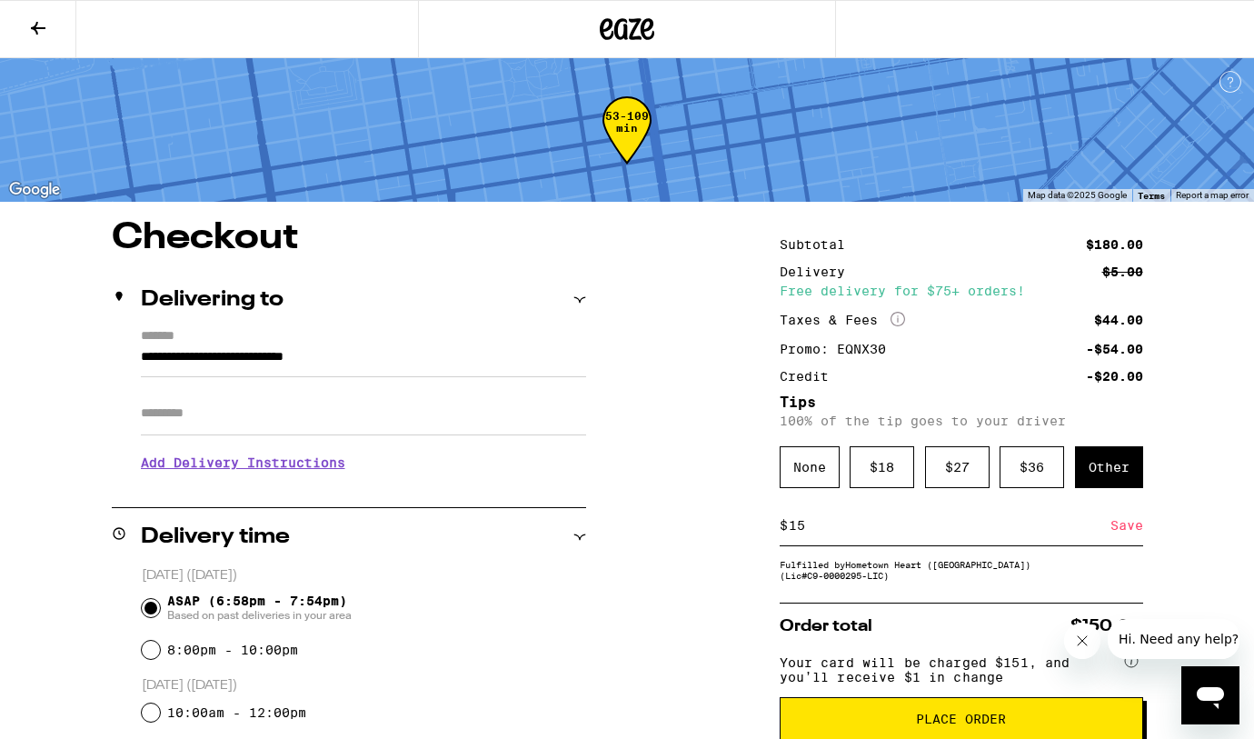
type input "15"
click at [1122, 537] on div "Save" at bounding box center [1127, 525] width 33 height 40
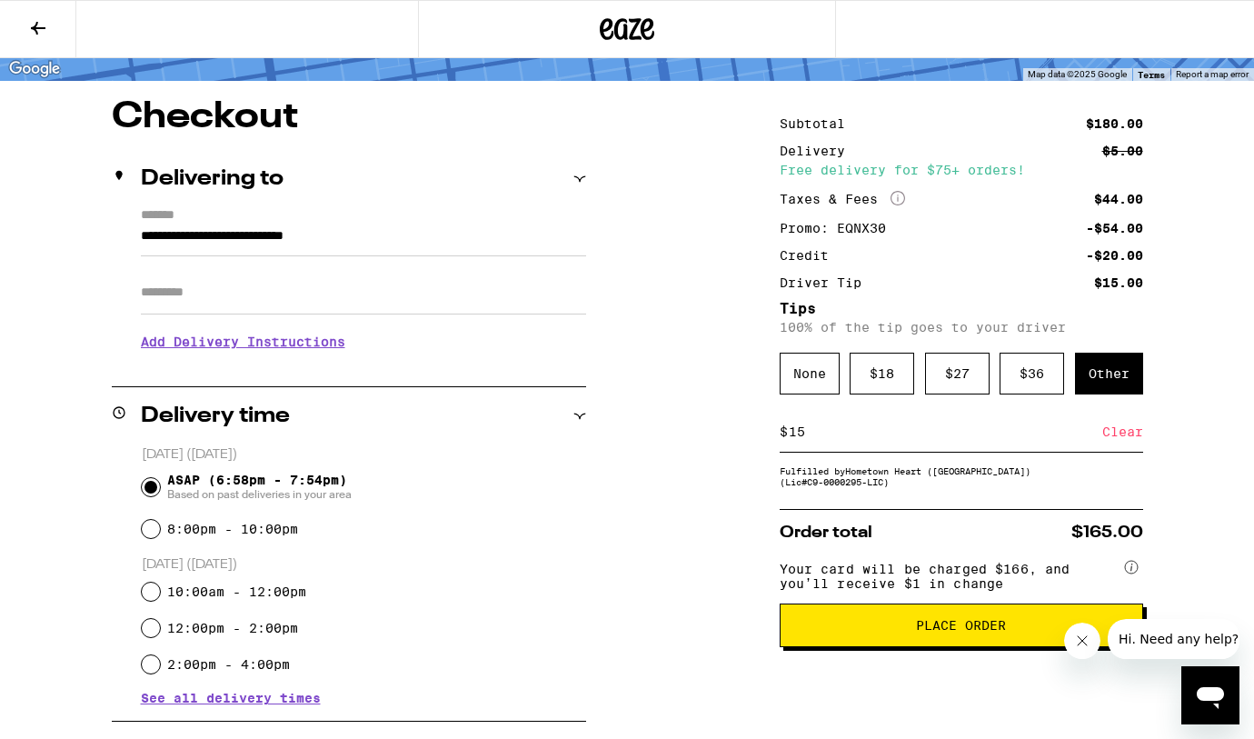
scroll to position [165, 0]
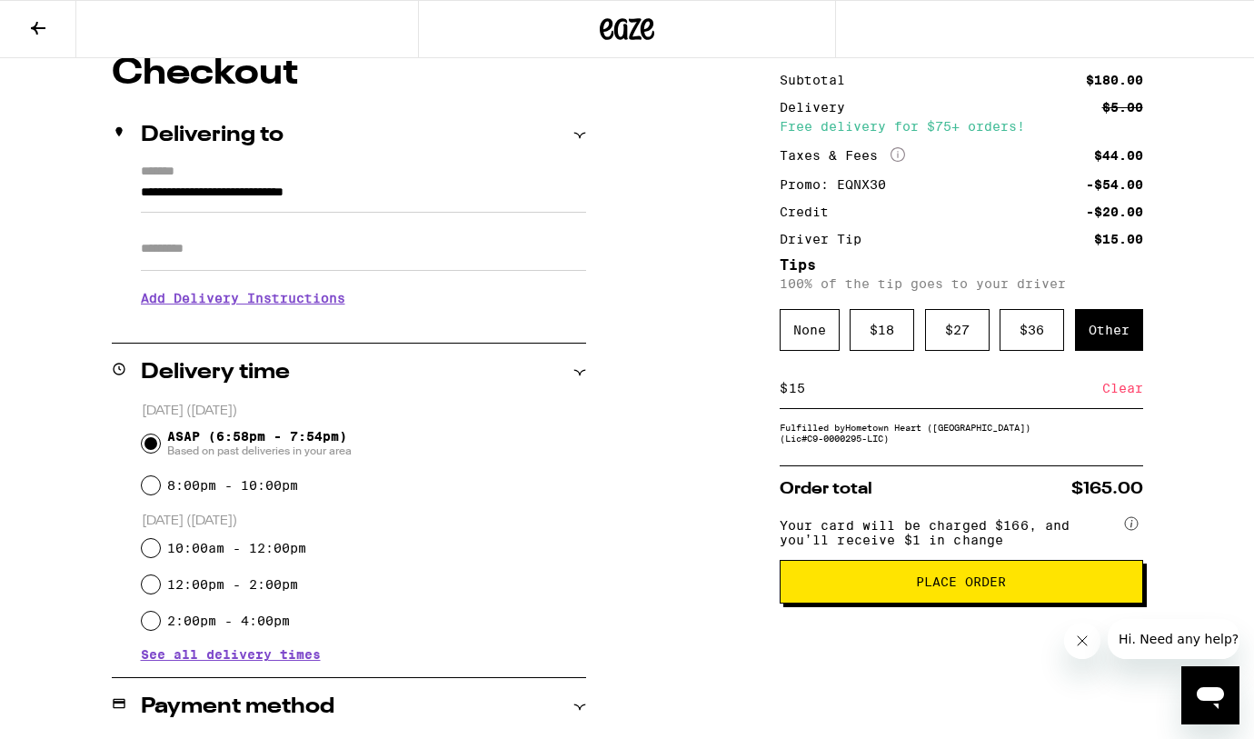
click at [898, 588] on span "Place Order" at bounding box center [961, 581] width 333 height 13
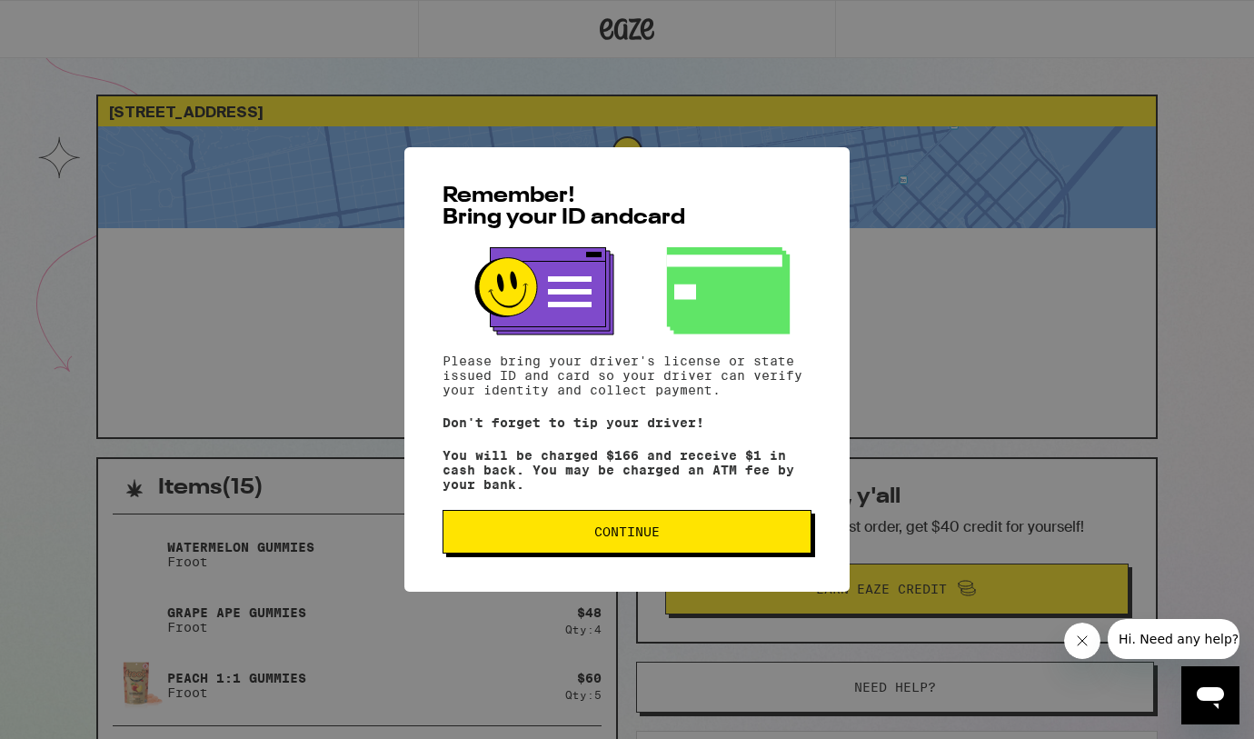
click at [662, 538] on span "Continue" at bounding box center [627, 531] width 338 height 13
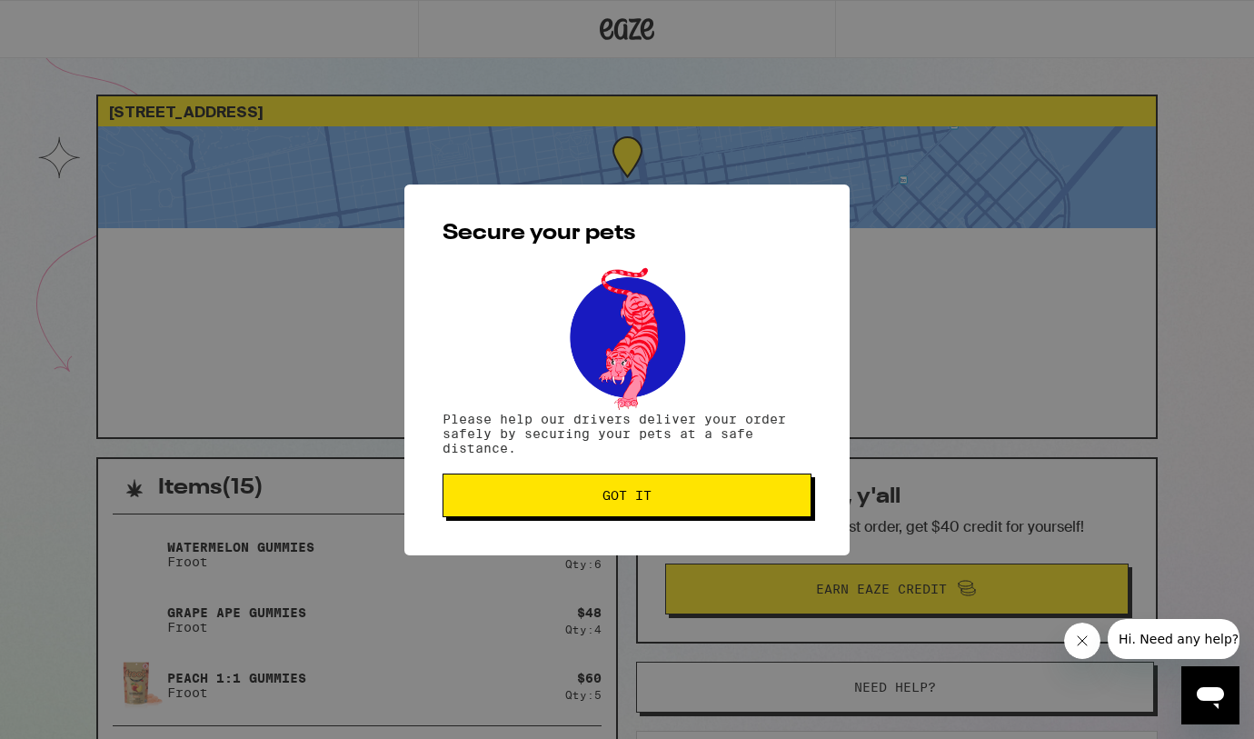
click at [654, 486] on button "Got it" at bounding box center [627, 496] width 369 height 44
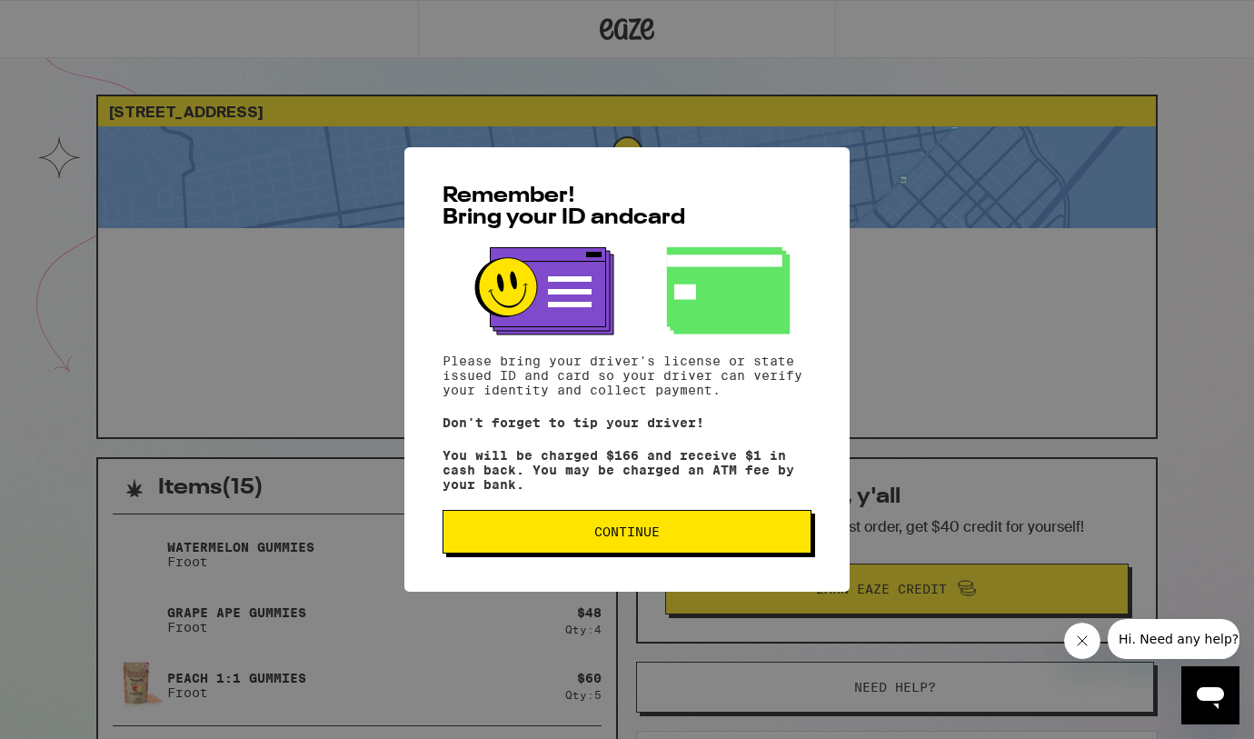
click at [715, 535] on span "Continue" at bounding box center [627, 531] width 338 height 13
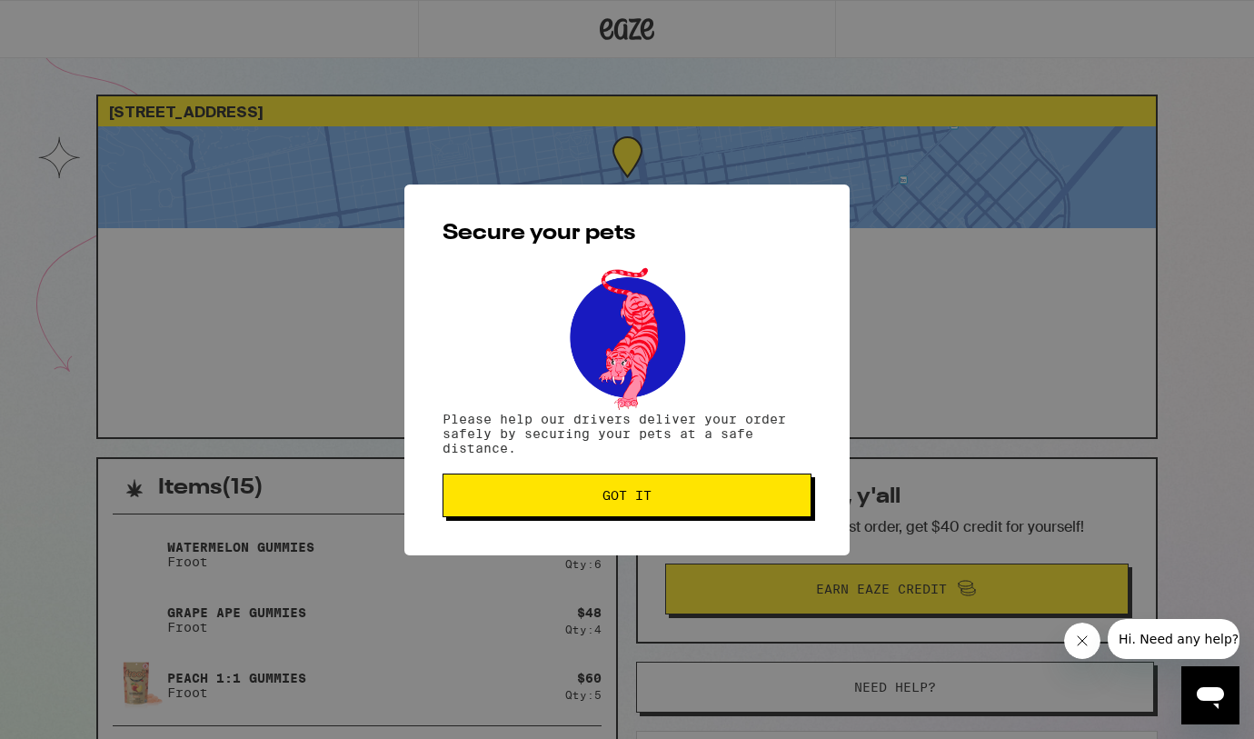
click at [700, 509] on button "Got it" at bounding box center [627, 496] width 369 height 44
